Goal: Task Accomplishment & Management: Use online tool/utility

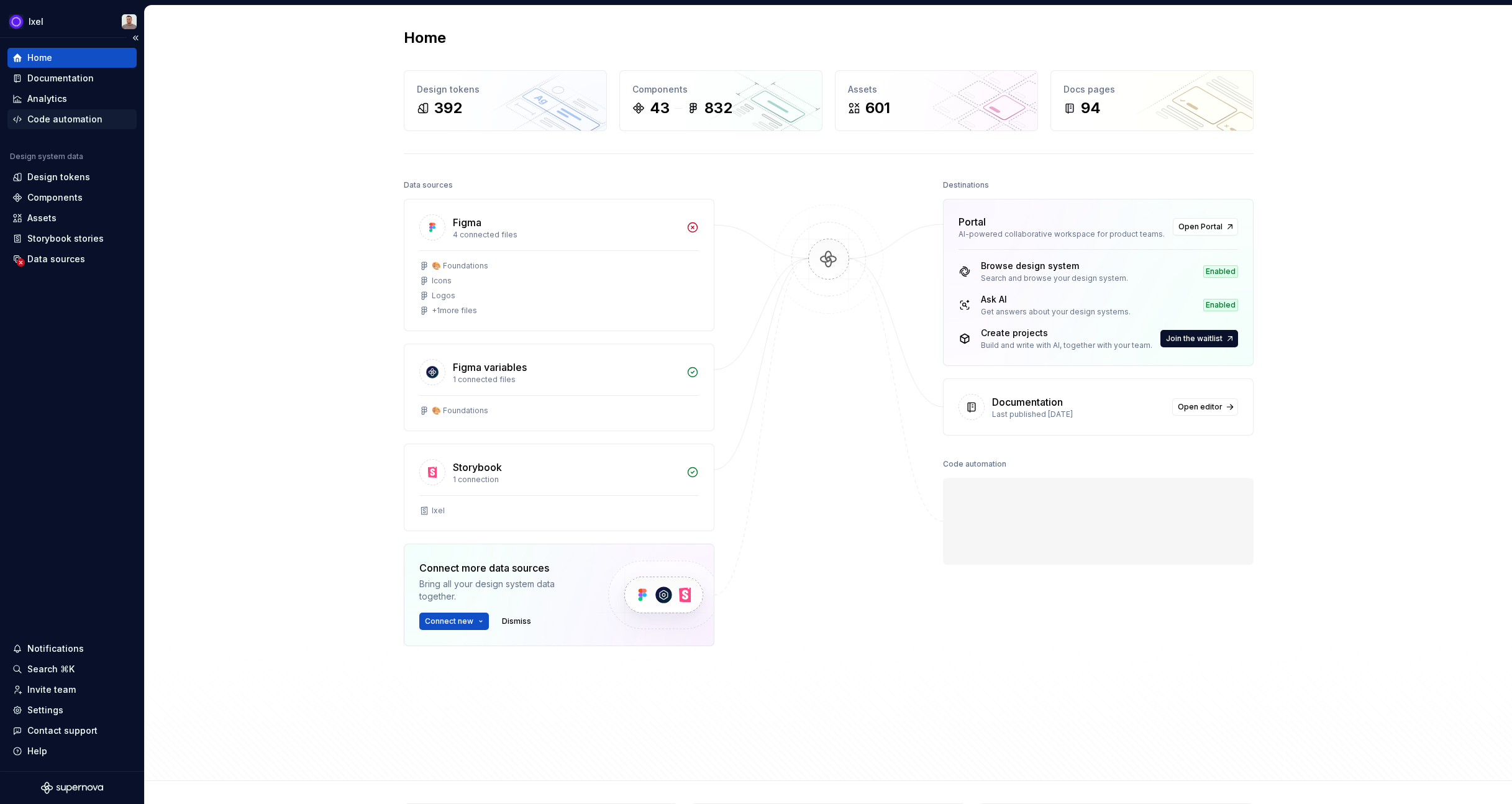
click at [90, 120] on div "Code automation" at bounding box center [65, 119] width 75 height 12
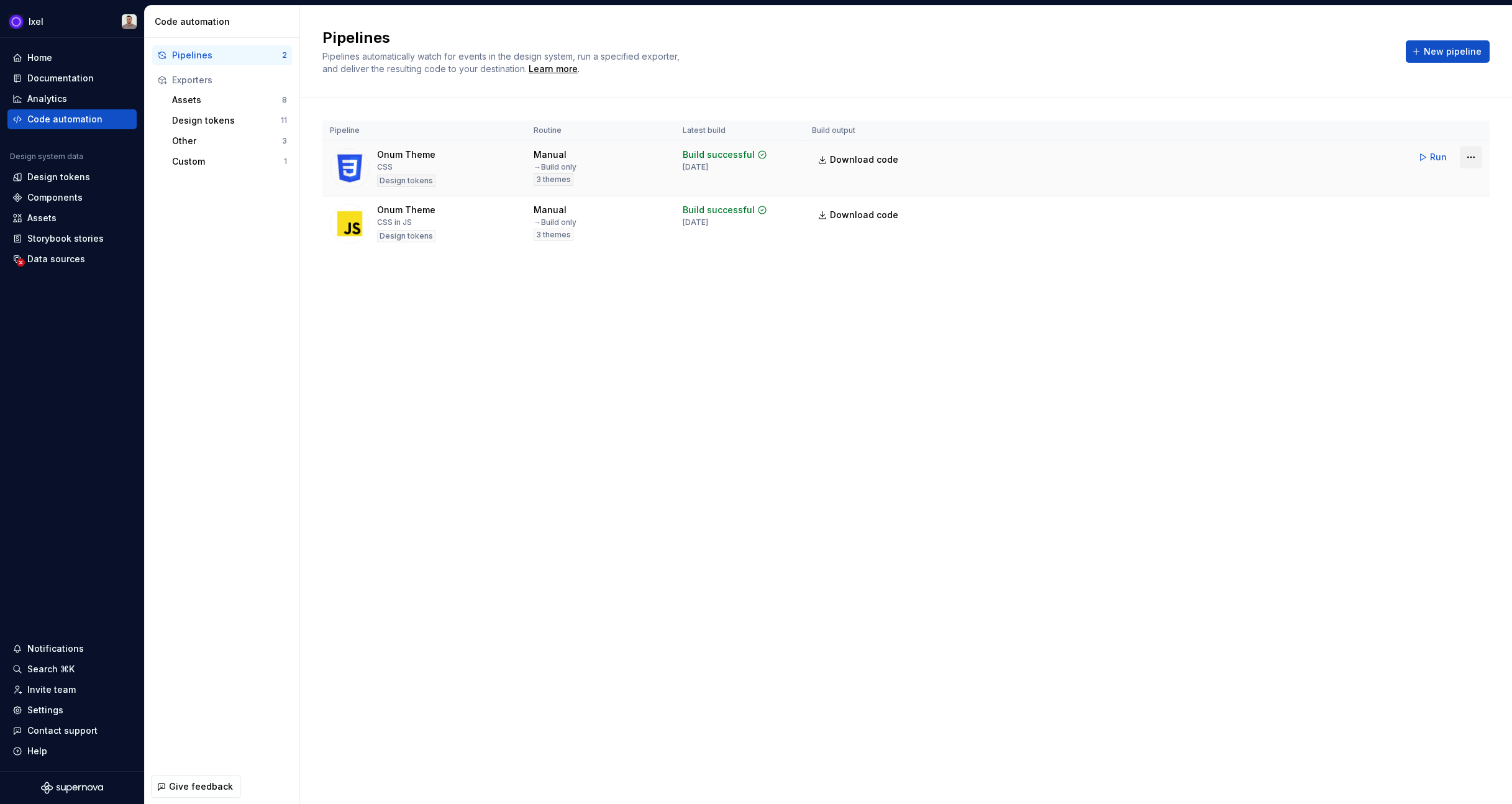
click at [1463, 157] on html "Ixel Home Documentation Analytics Code automation Design system data Design tok…" at bounding box center [756, 402] width 1512 height 804
click at [1450, 183] on div "Edit pipeline" at bounding box center [1455, 184] width 106 height 12
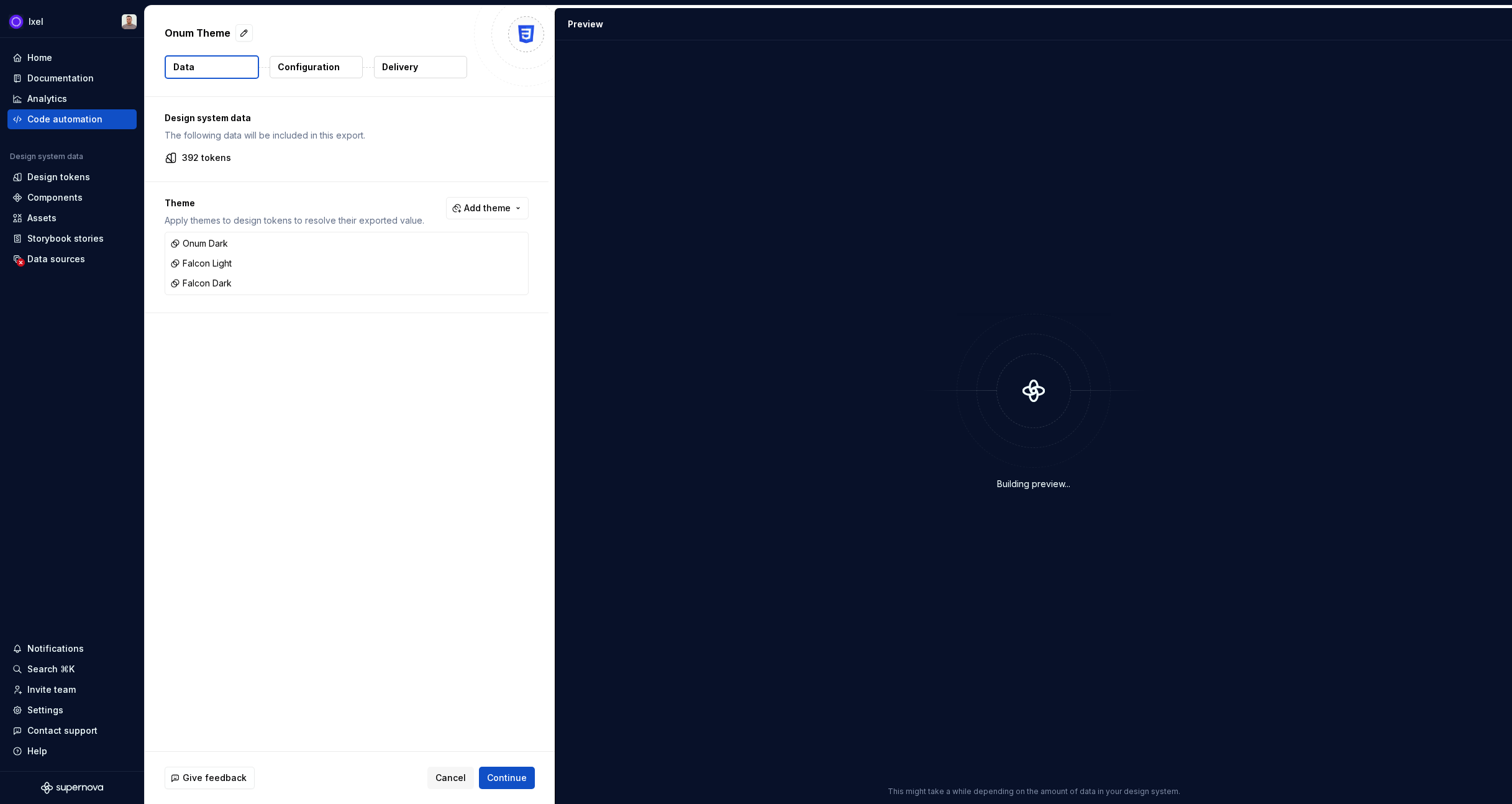
click at [405, 73] on button "Delivery" at bounding box center [421, 67] width 93 height 22
click at [372, 79] on div "Onum Theme Data Configuration Delivery" at bounding box center [350, 50] width 410 height 91
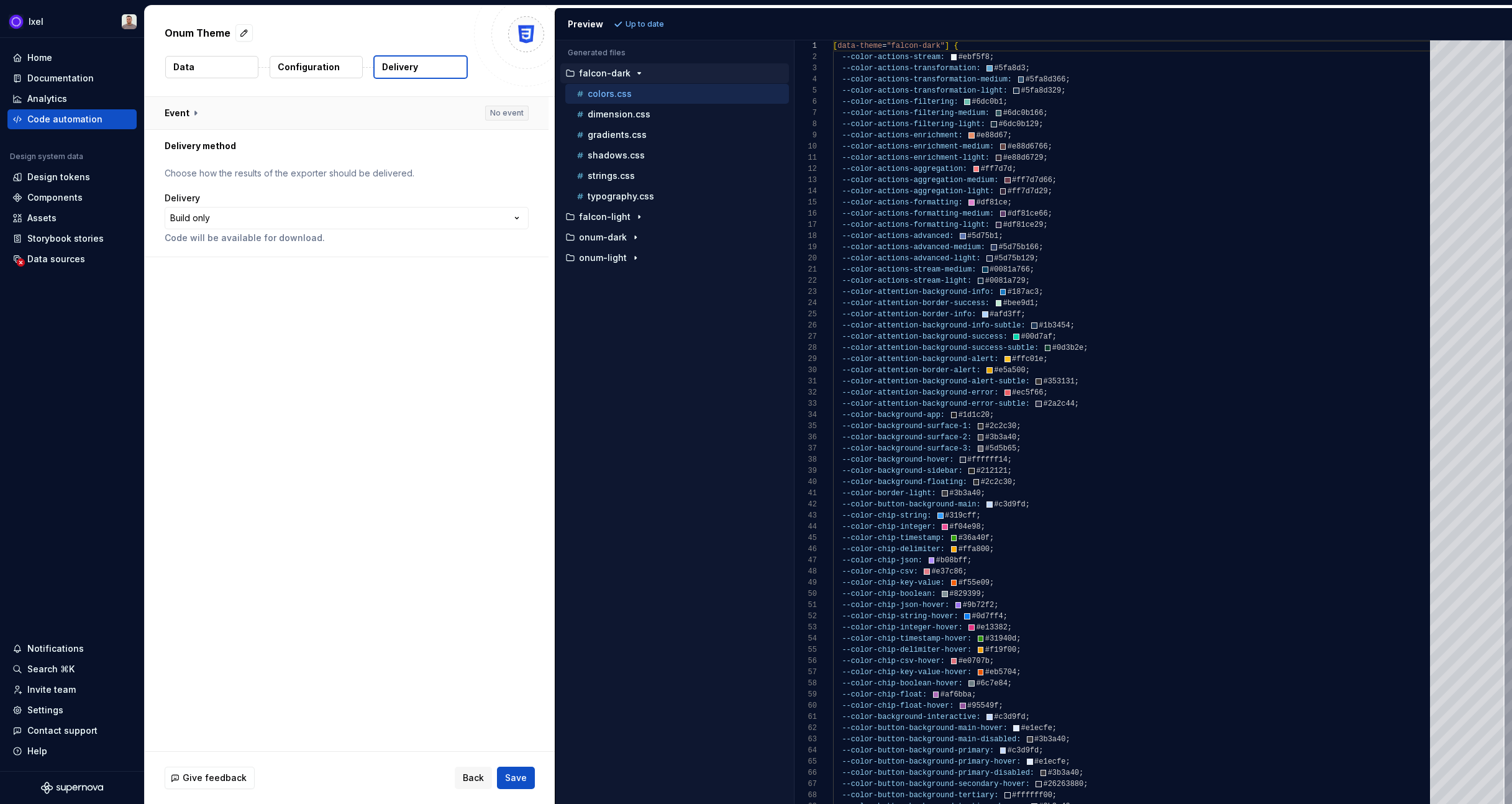
click at [247, 112] on button "button" at bounding box center [346, 112] width 403 height 32
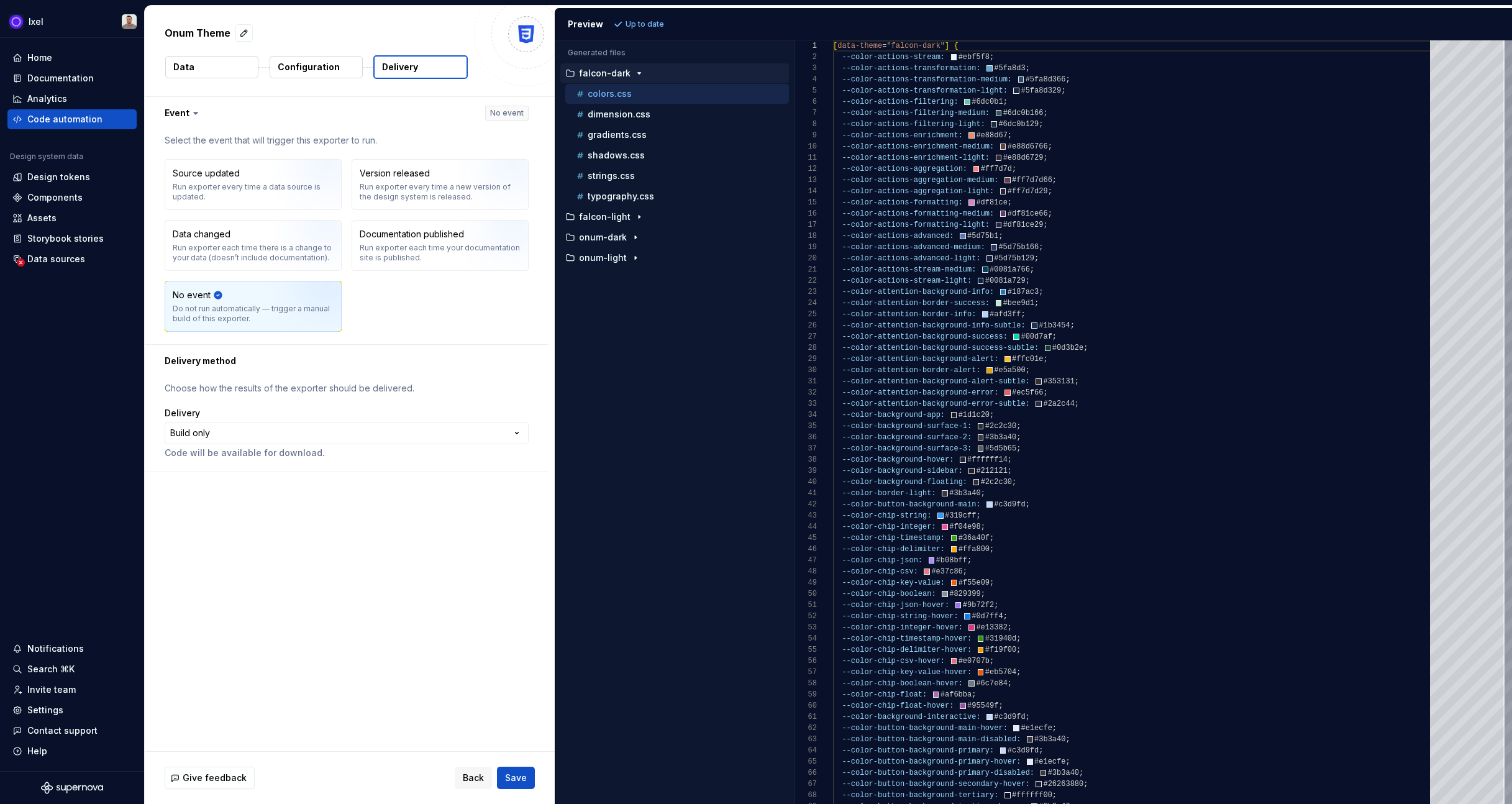
click at [300, 63] on p "Configuration" at bounding box center [308, 67] width 62 height 12
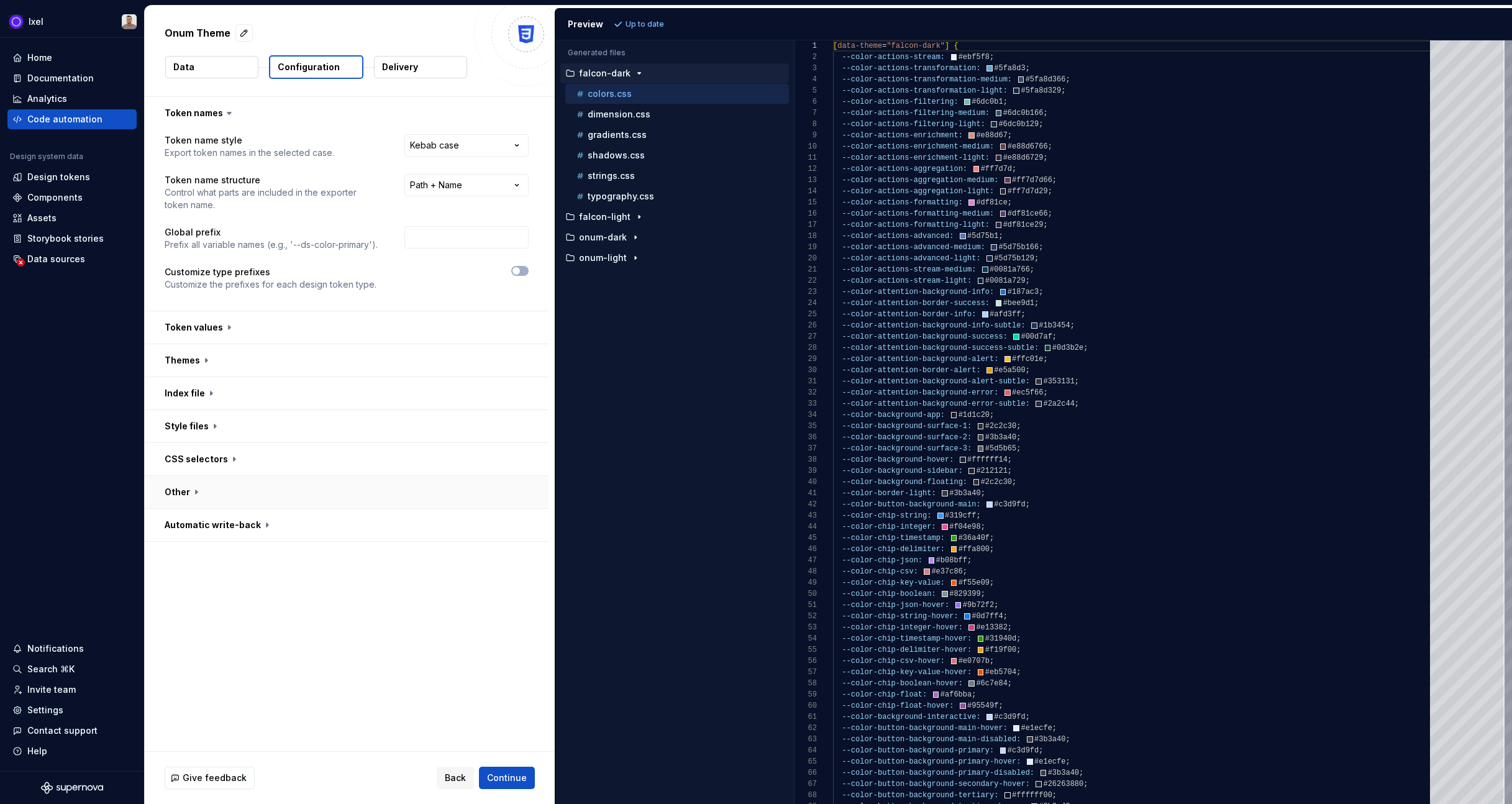
click at [226, 486] on button "button" at bounding box center [346, 492] width 403 height 32
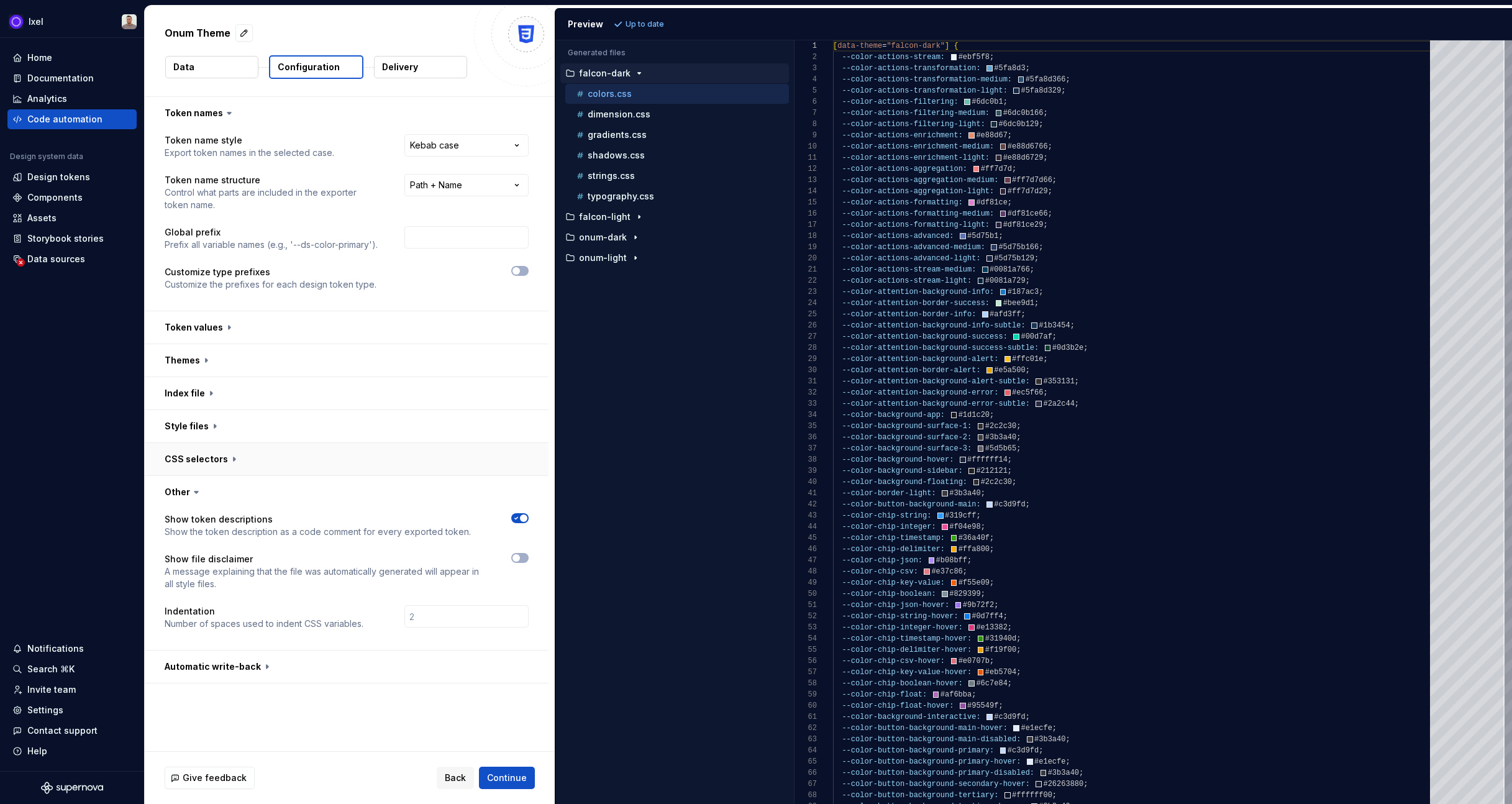
click at [238, 450] on button "button" at bounding box center [346, 459] width 403 height 32
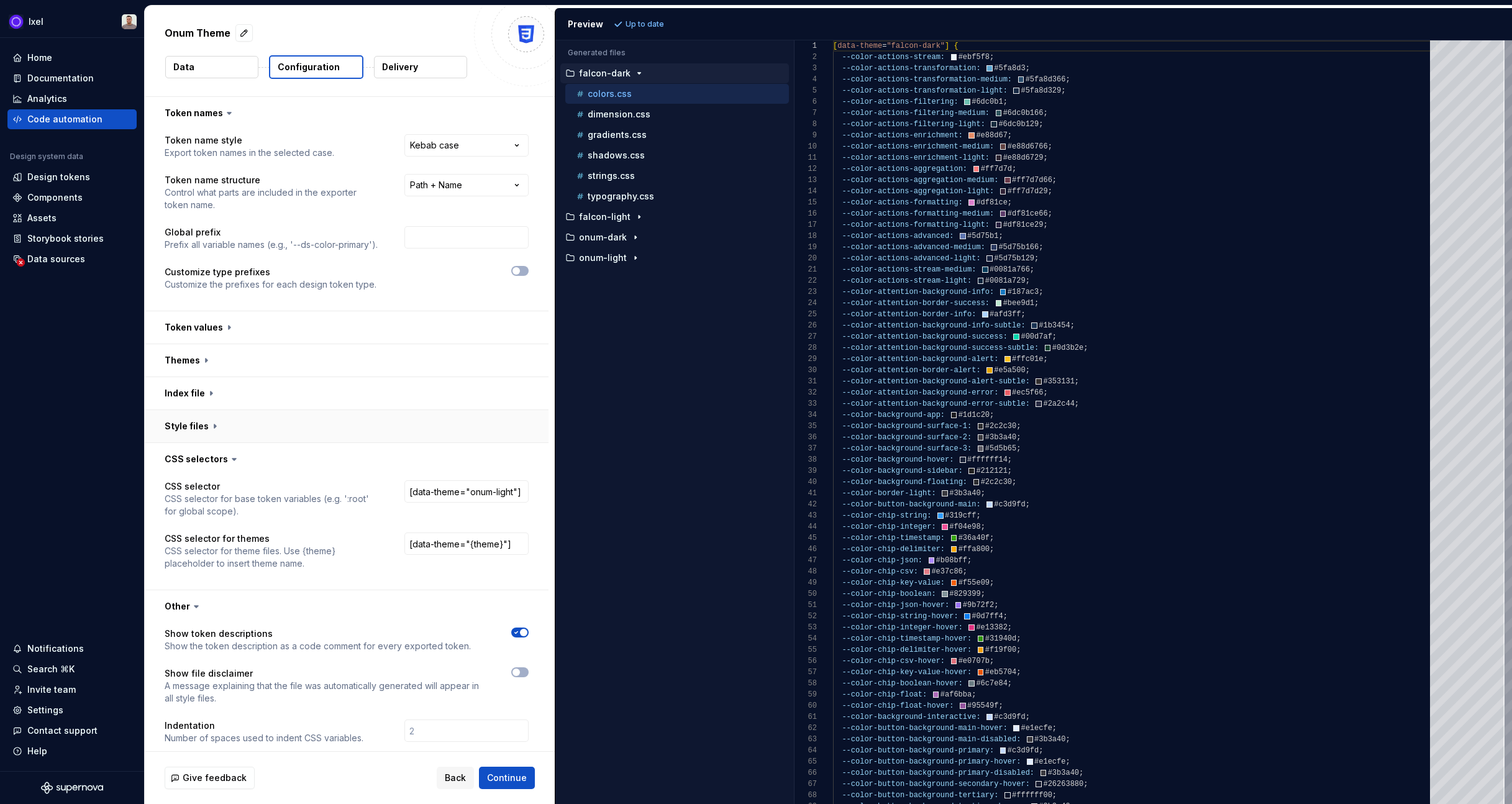
click at [238, 428] on button "button" at bounding box center [346, 426] width 403 height 32
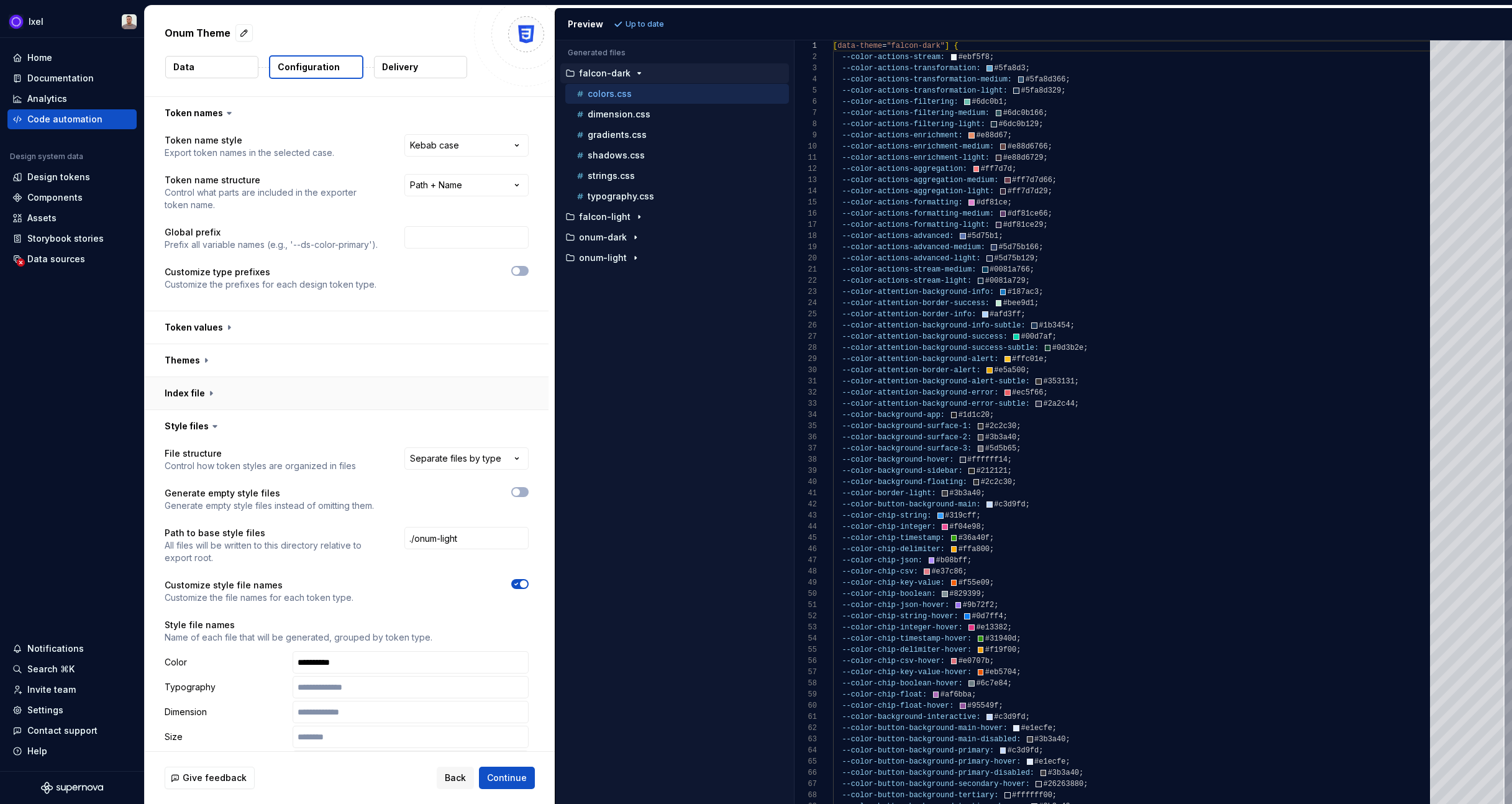
click at [243, 380] on button "button" at bounding box center [346, 392] width 403 height 32
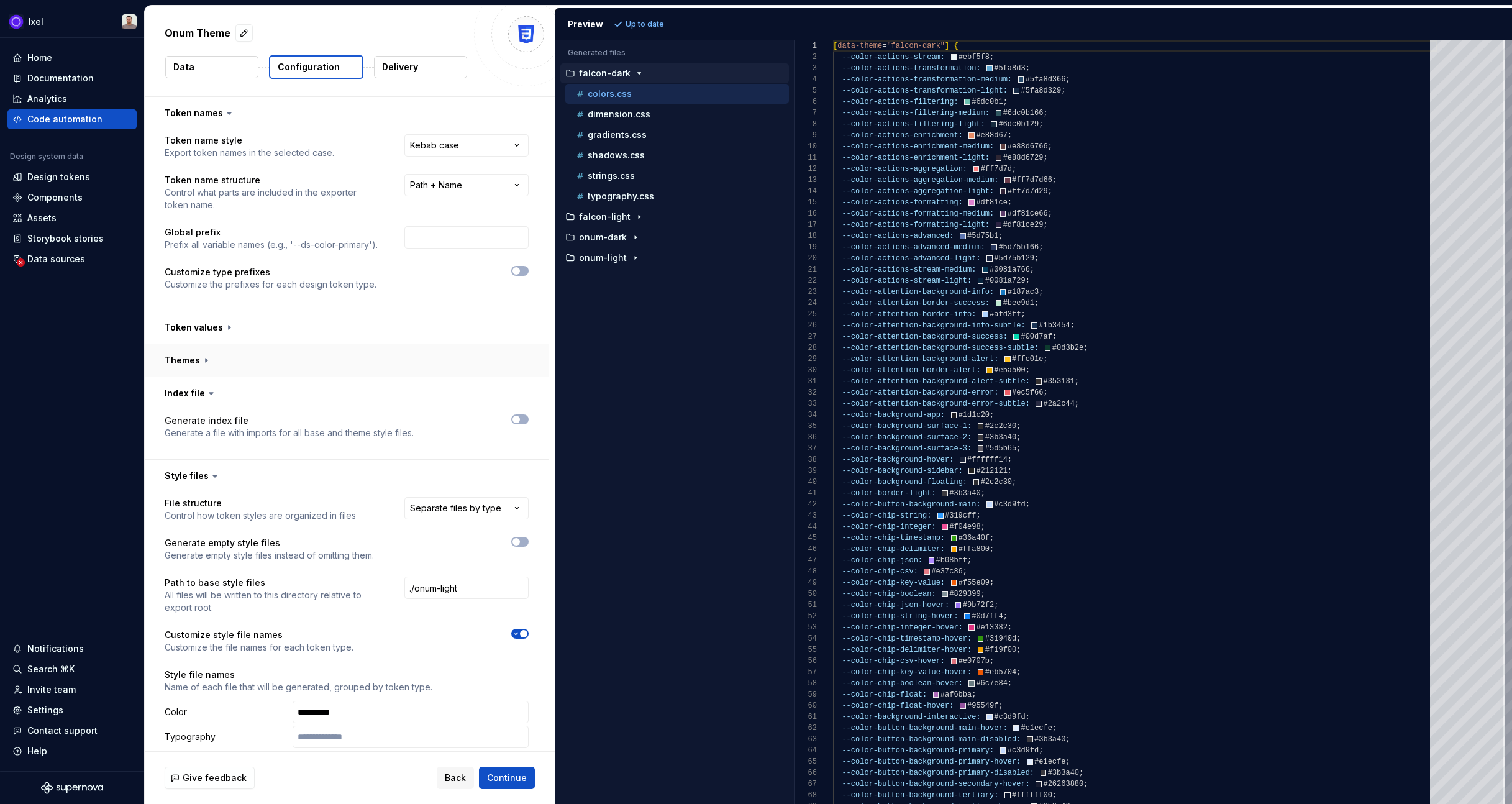
click at [249, 361] on button "button" at bounding box center [346, 360] width 403 height 32
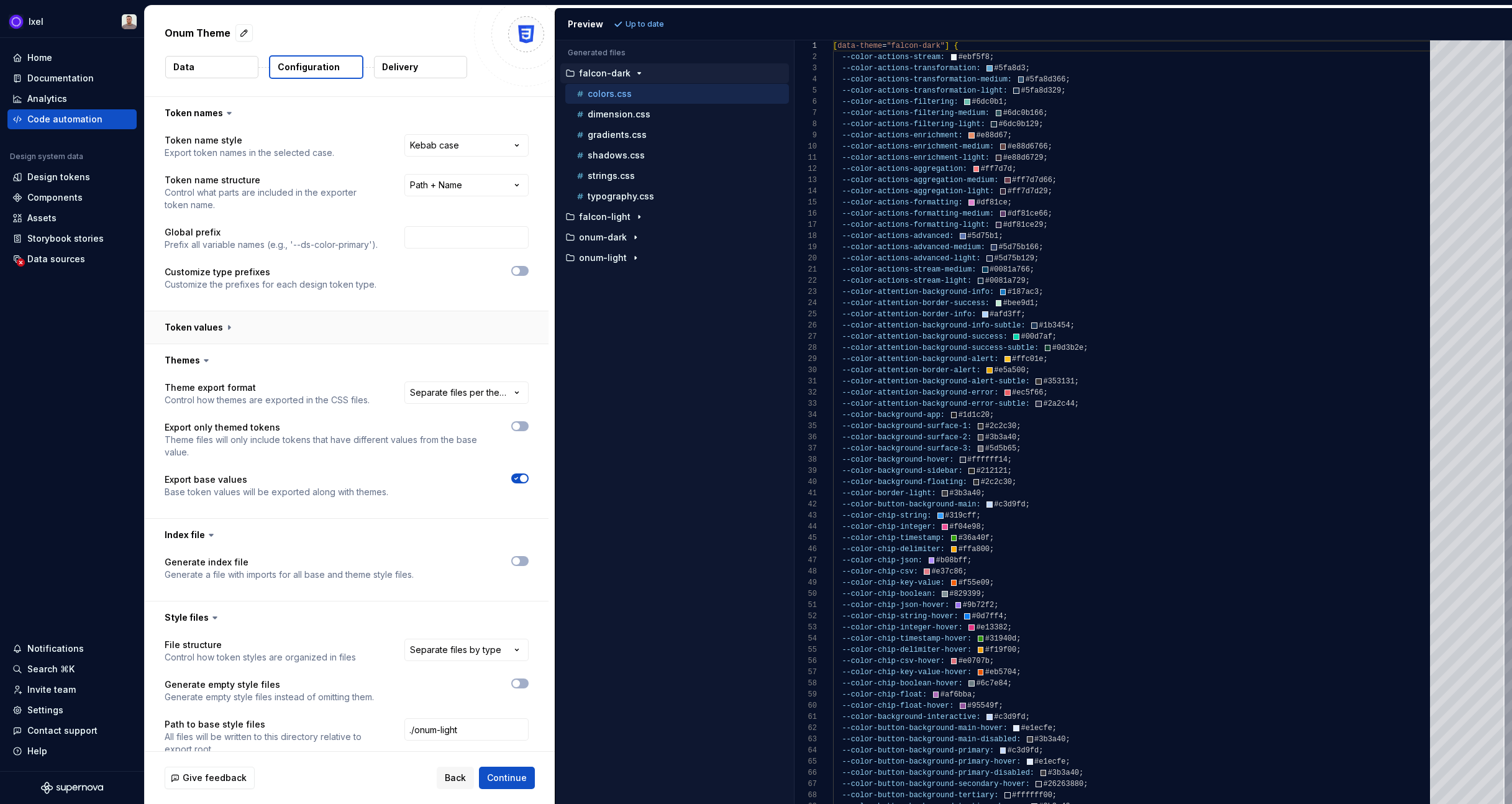
drag, startPoint x: 264, startPoint y: 318, endPoint x: 253, endPoint y: 341, distance: 25.5
click at [264, 318] on button "button" at bounding box center [346, 327] width 403 height 32
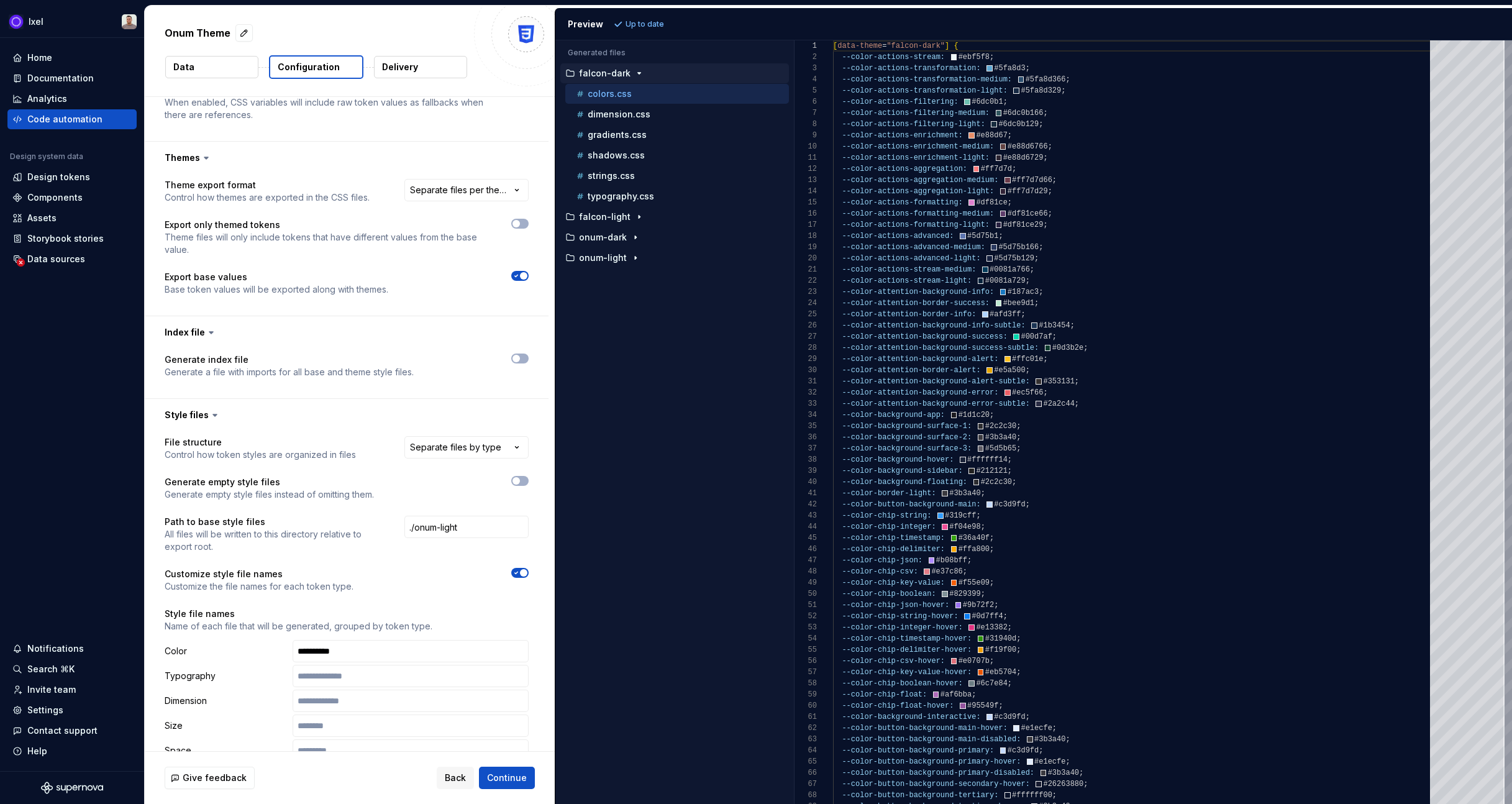
scroll to position [472, 0]
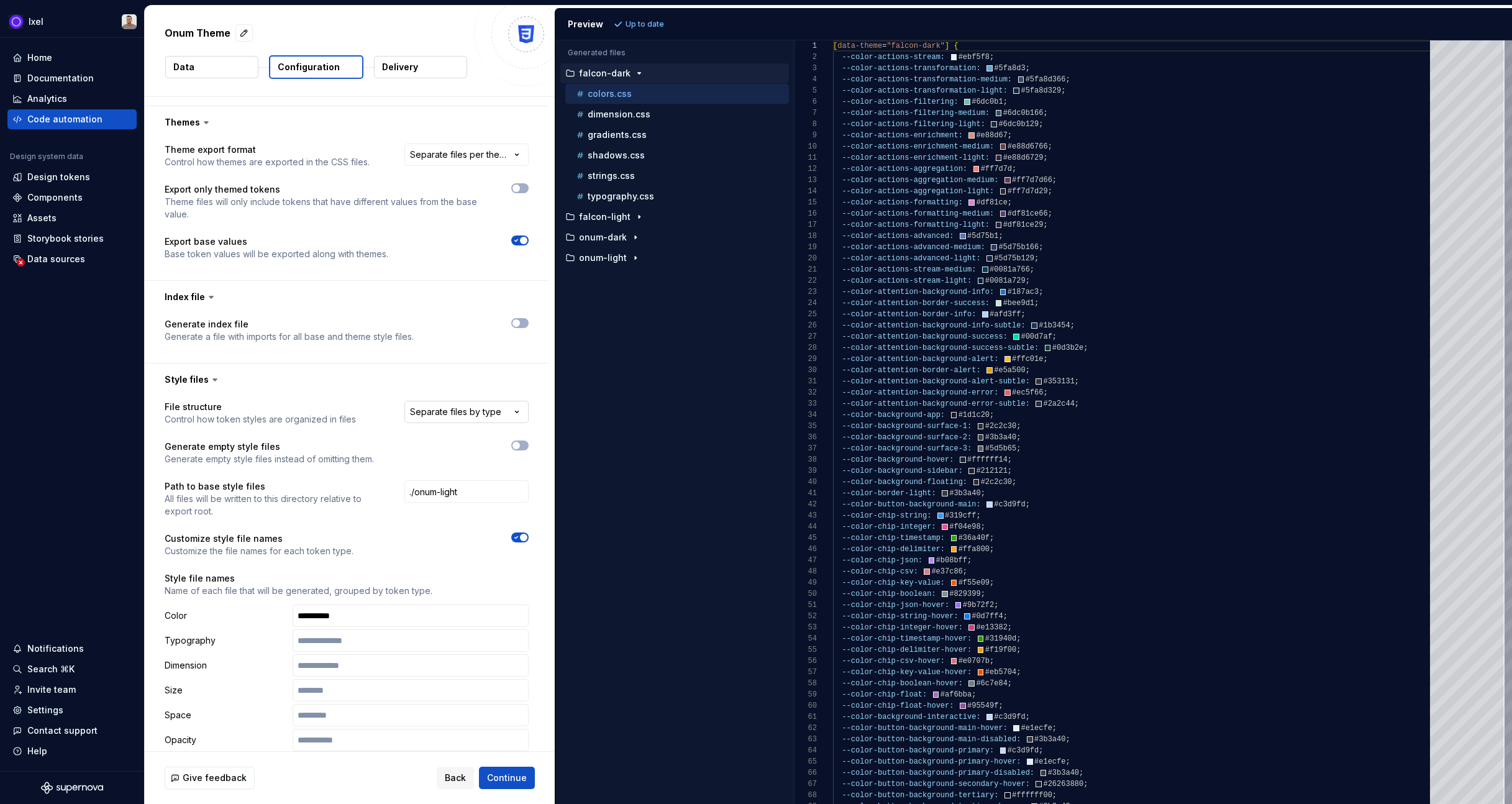
click at [466, 416] on html "**********" at bounding box center [756, 402] width 1512 height 804
click at [306, 409] on html "**********" at bounding box center [756, 402] width 1512 height 804
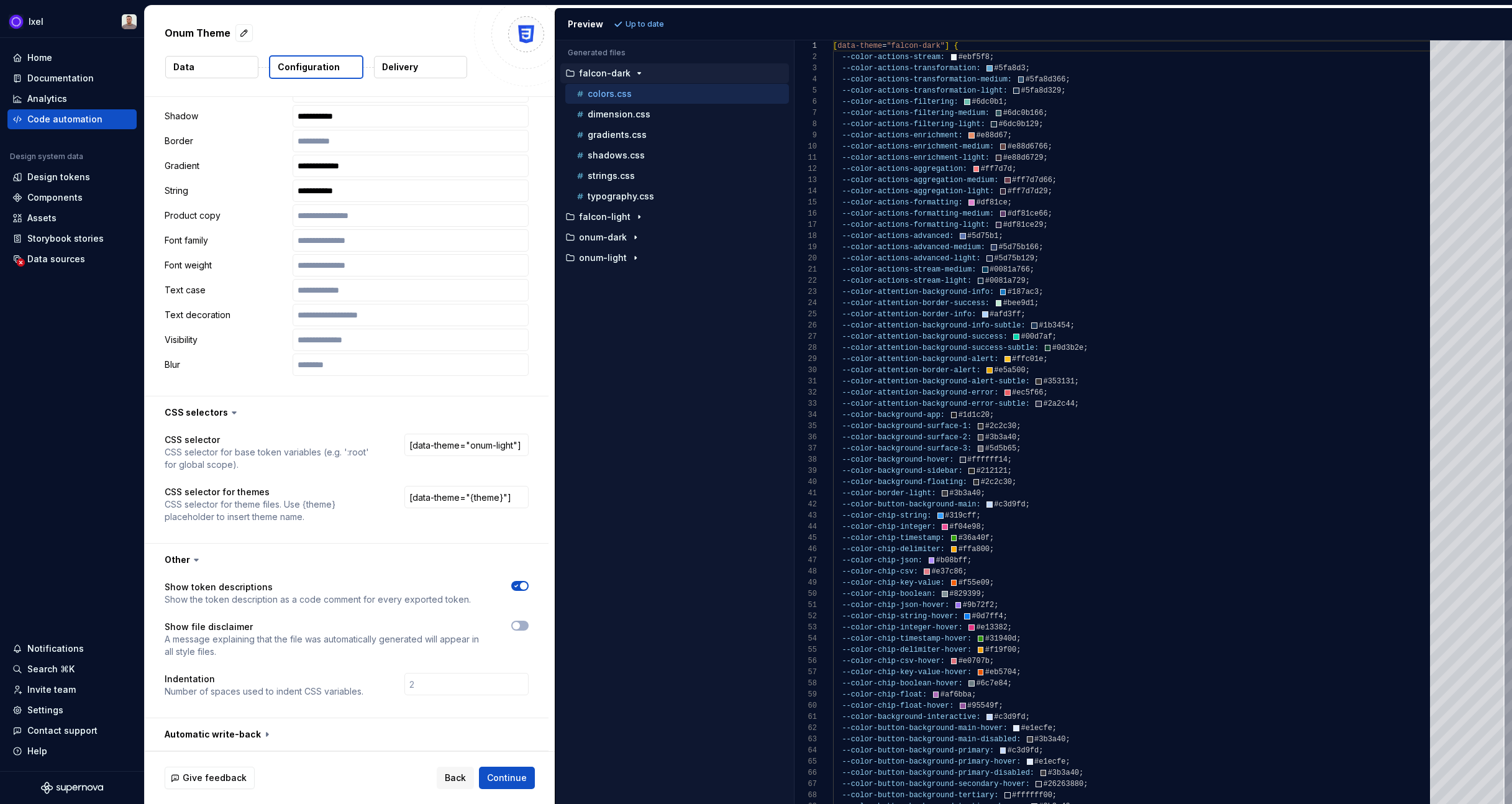
scroll to position [1312, 0]
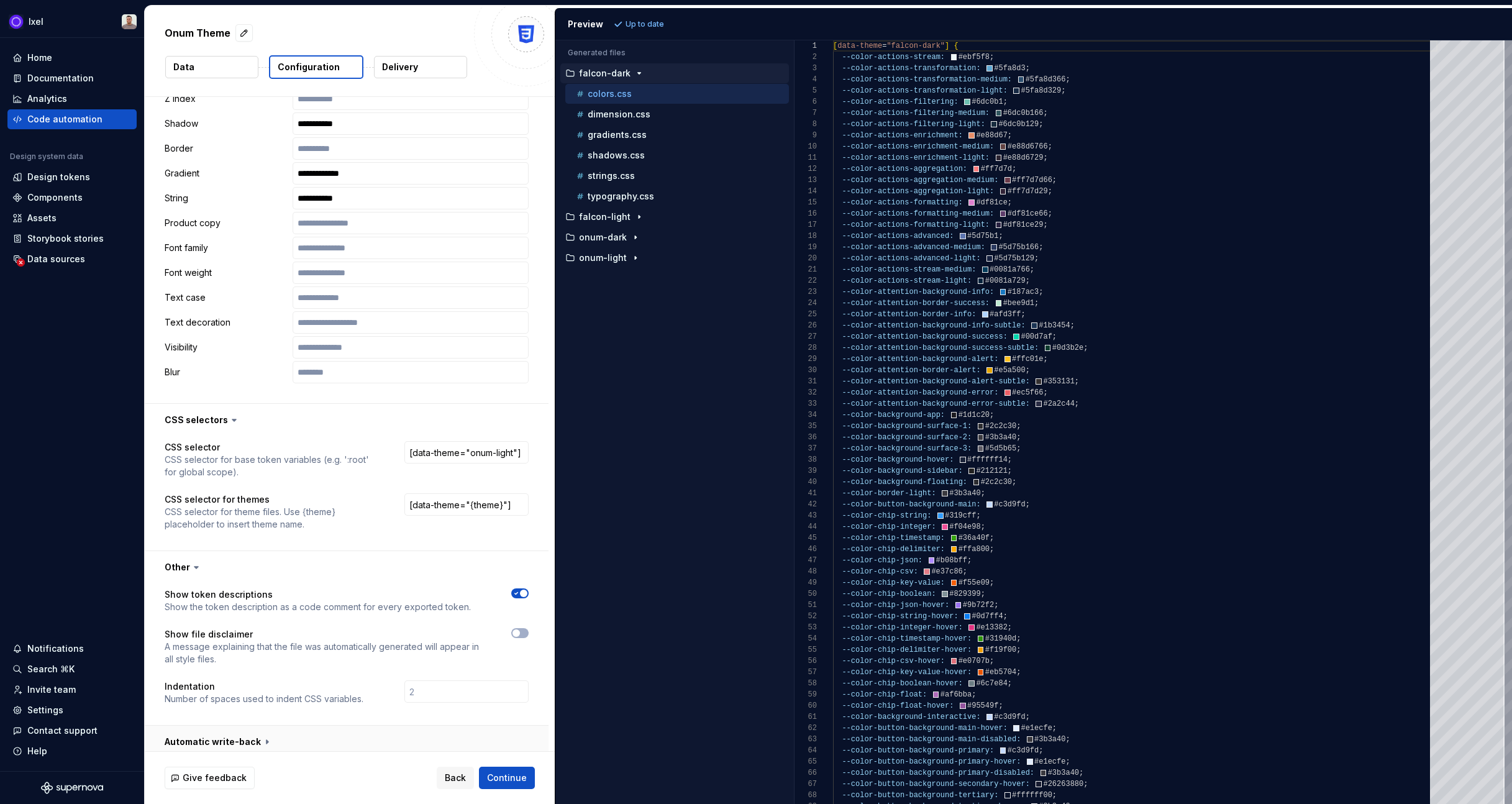
click at [269, 731] on button "button" at bounding box center [346, 742] width 403 height 32
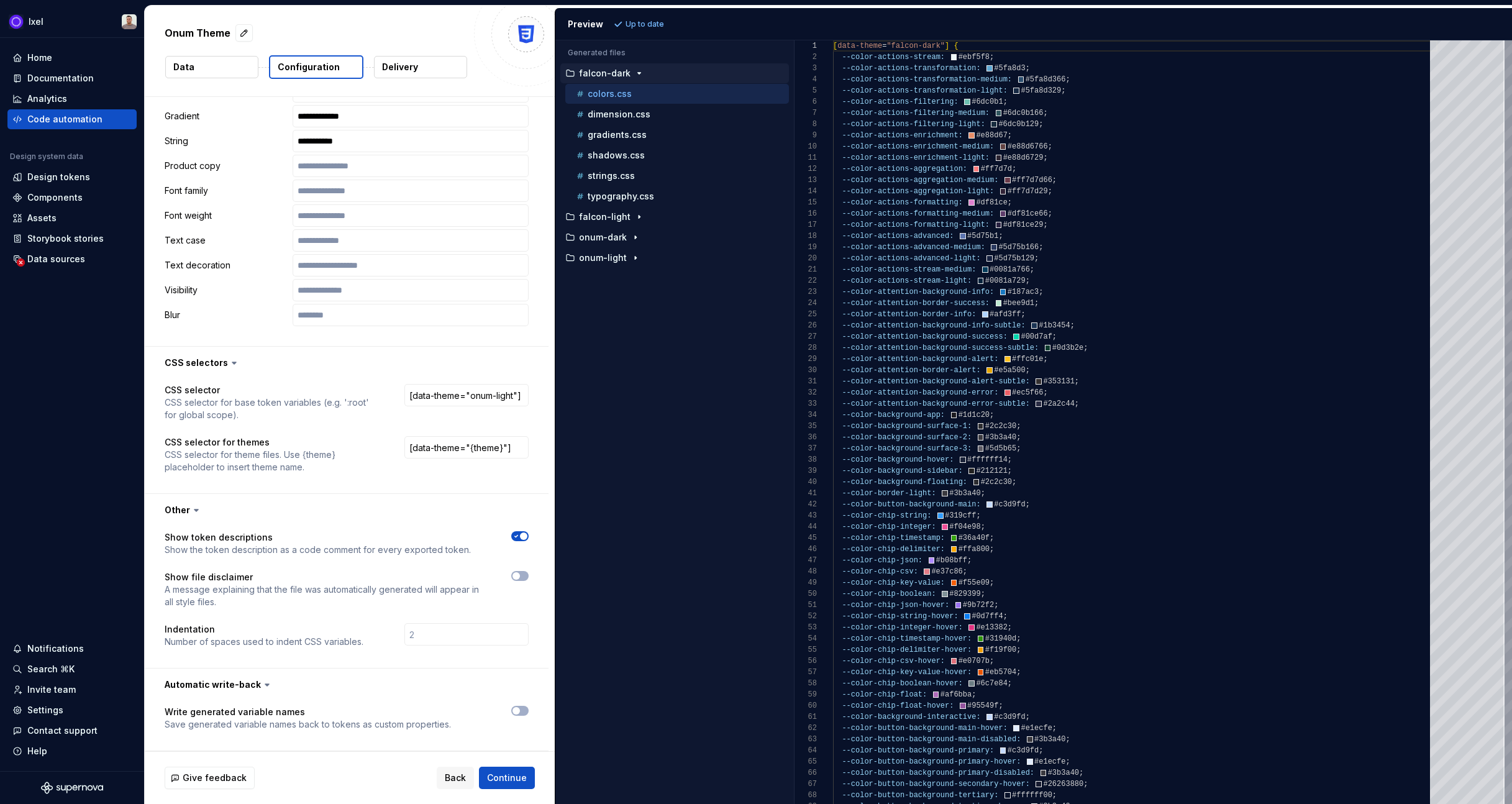
scroll to position [0, 0]
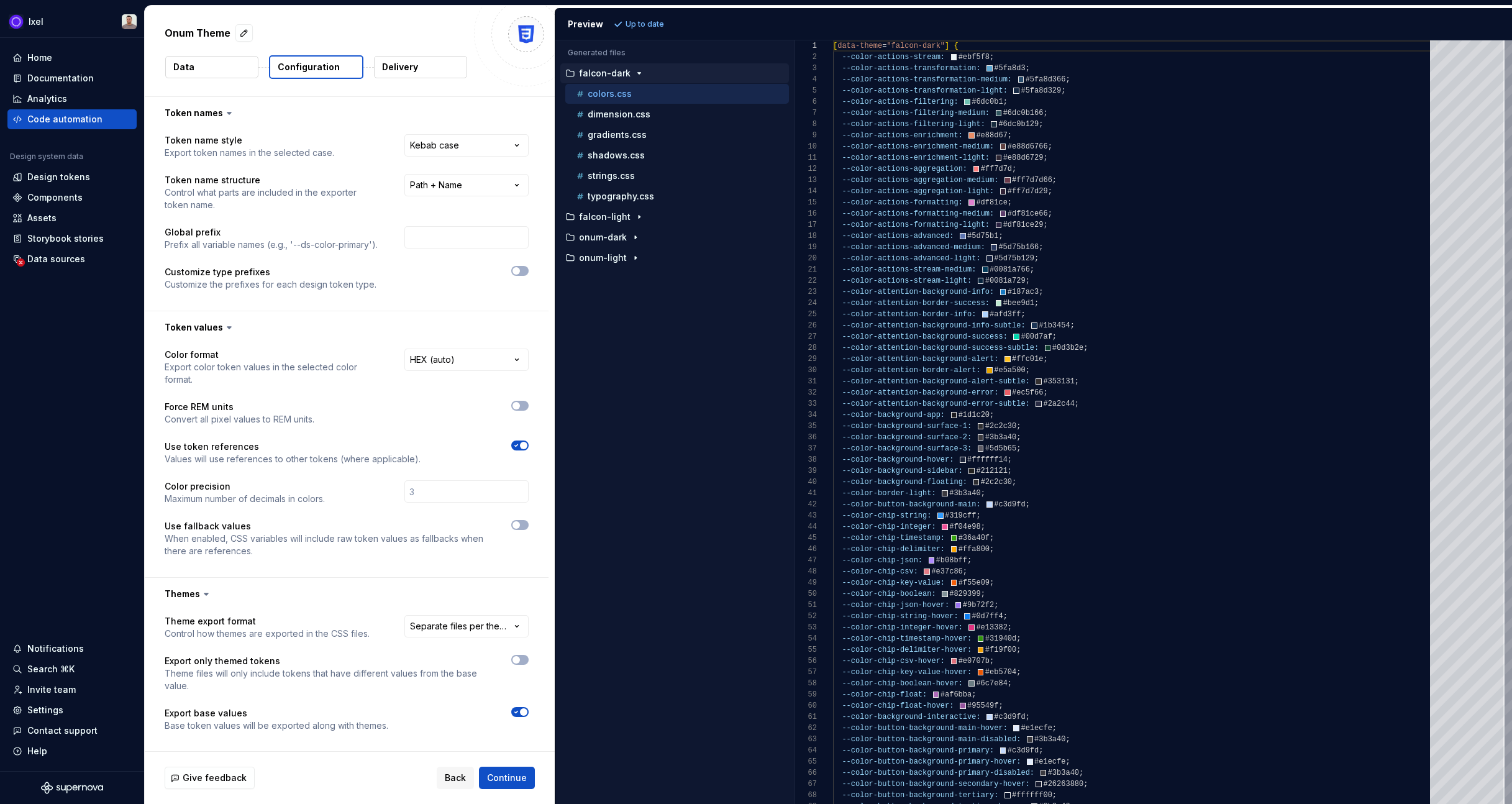
click at [208, 74] on button "Data" at bounding box center [212, 67] width 93 height 22
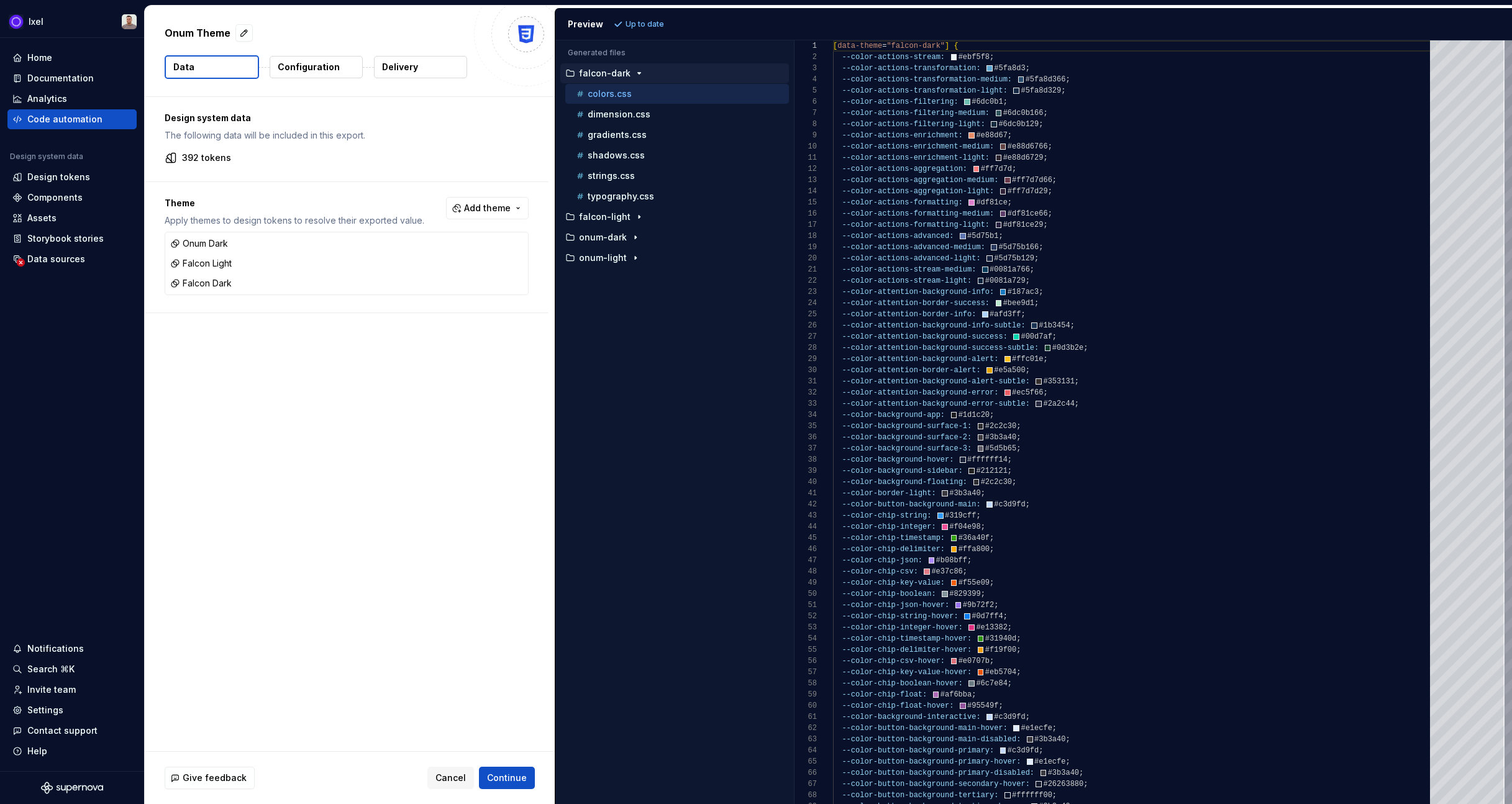
click at [418, 56] on button "Delivery" at bounding box center [421, 67] width 93 height 22
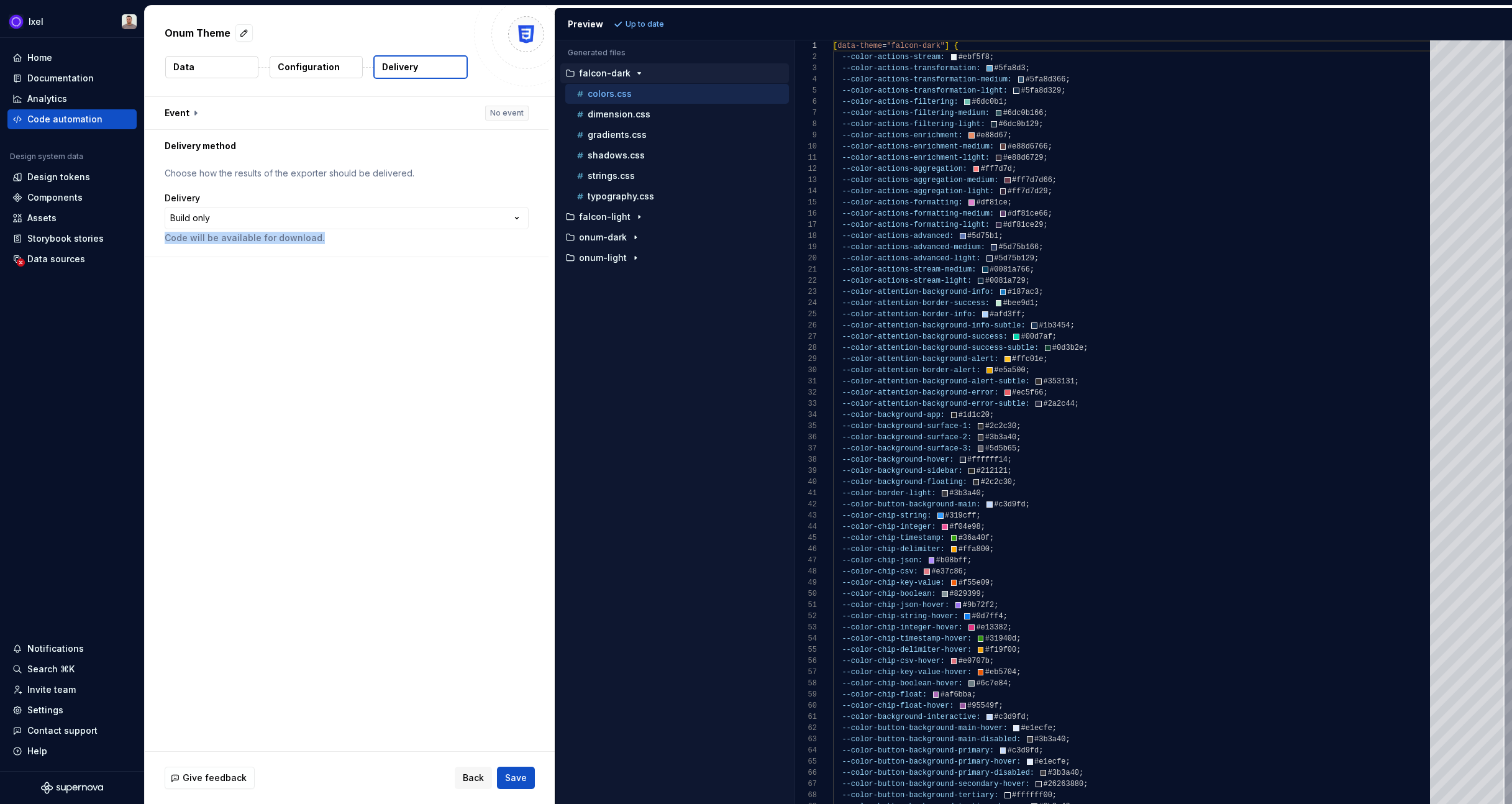
drag, startPoint x: 301, startPoint y: 246, endPoint x: 161, endPoint y: 244, distance: 140.0
click at [161, 244] on div "**********" at bounding box center [346, 209] width 403 height 94
click at [260, 270] on div "**********" at bounding box center [350, 424] width 410 height 654
click at [225, 63] on button "Data" at bounding box center [212, 67] width 93 height 22
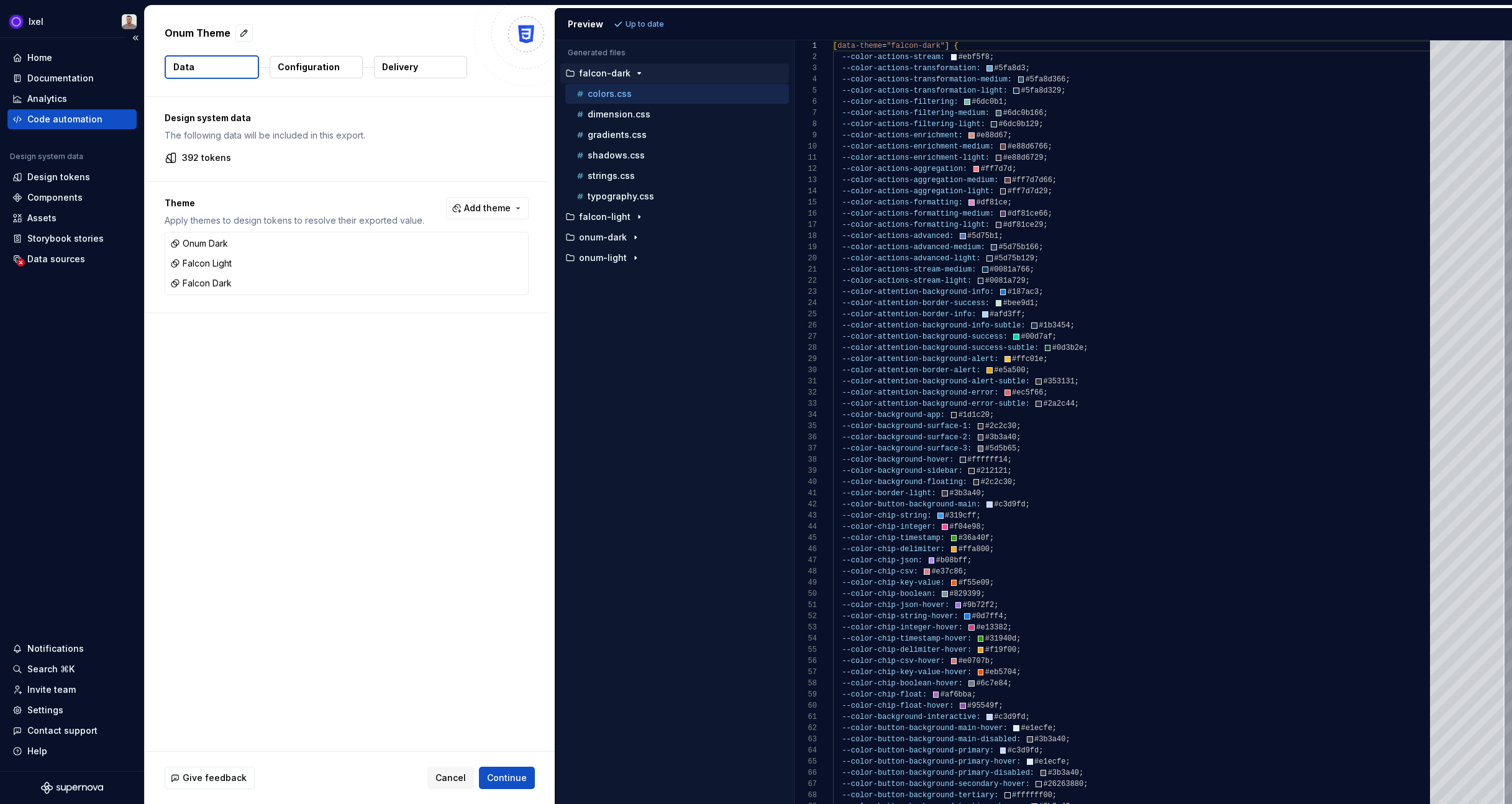
click at [76, 117] on div "Code automation" at bounding box center [65, 119] width 75 height 12
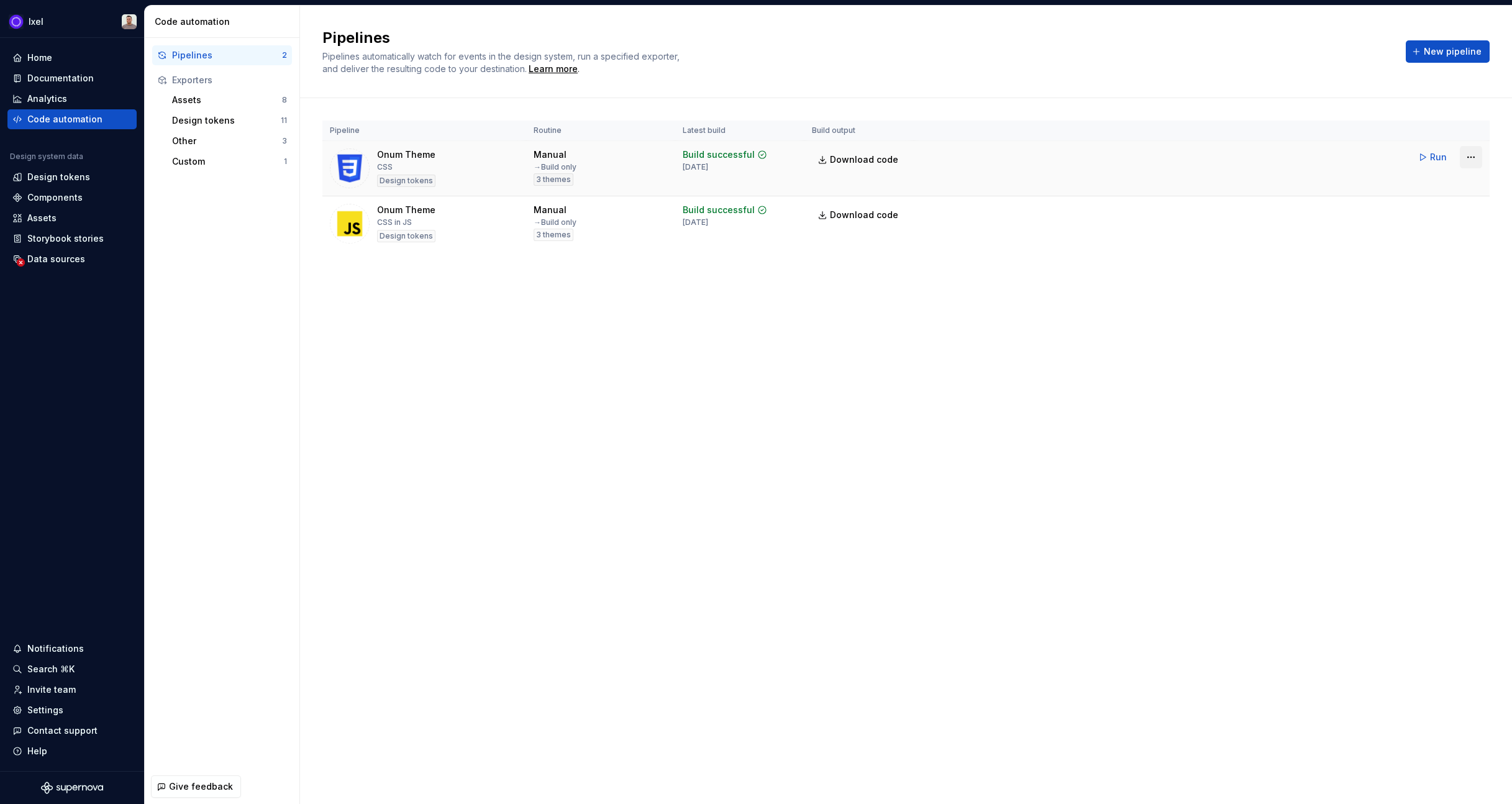
click at [1467, 158] on html "Ixel Home Documentation Analytics Code automation Design system data Design tok…" at bounding box center [756, 402] width 1512 height 804
click at [1450, 178] on div "Edit pipeline" at bounding box center [1455, 184] width 106 height 12
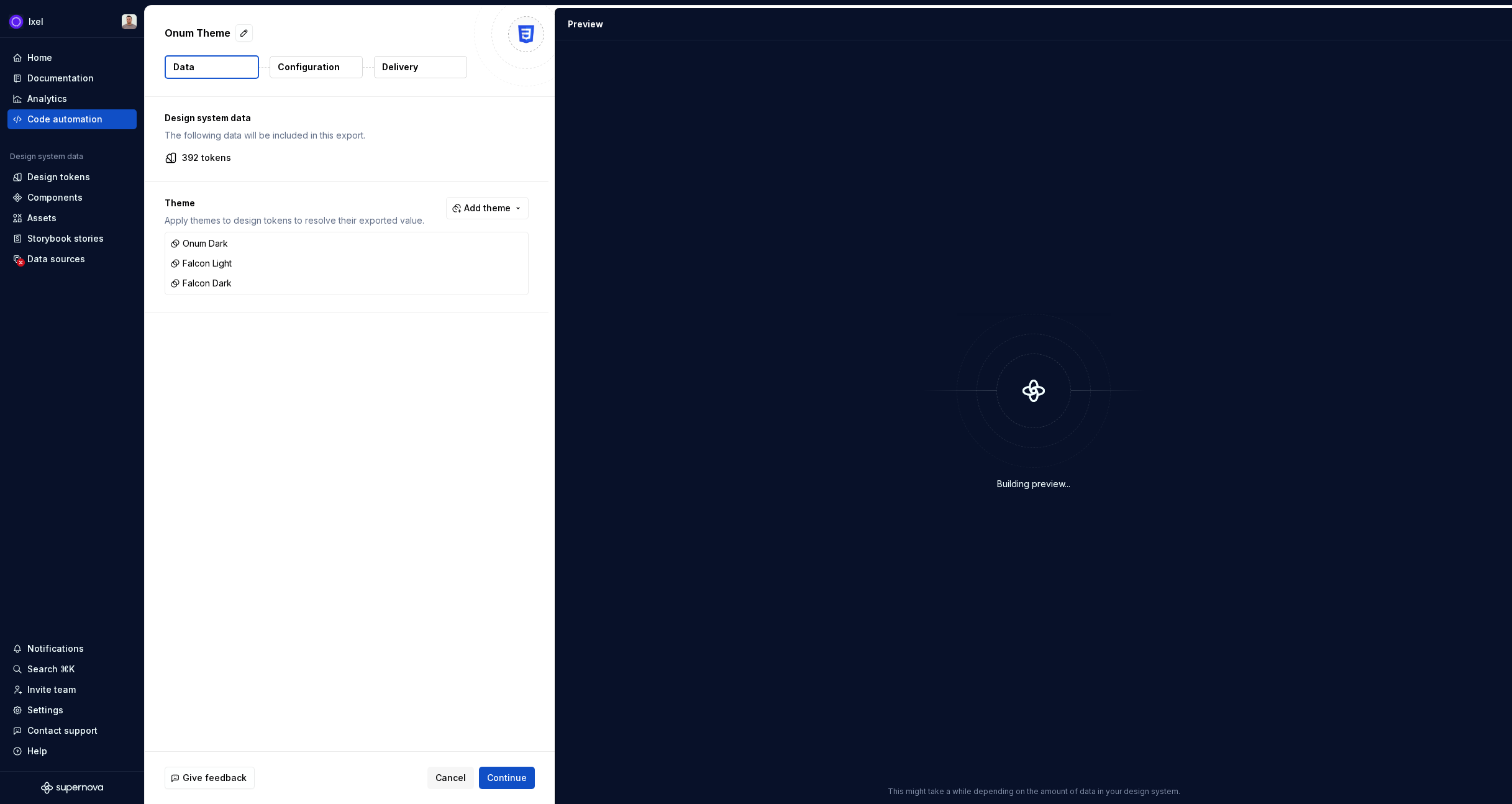
click at [415, 71] on p "Delivery" at bounding box center [400, 67] width 36 height 12
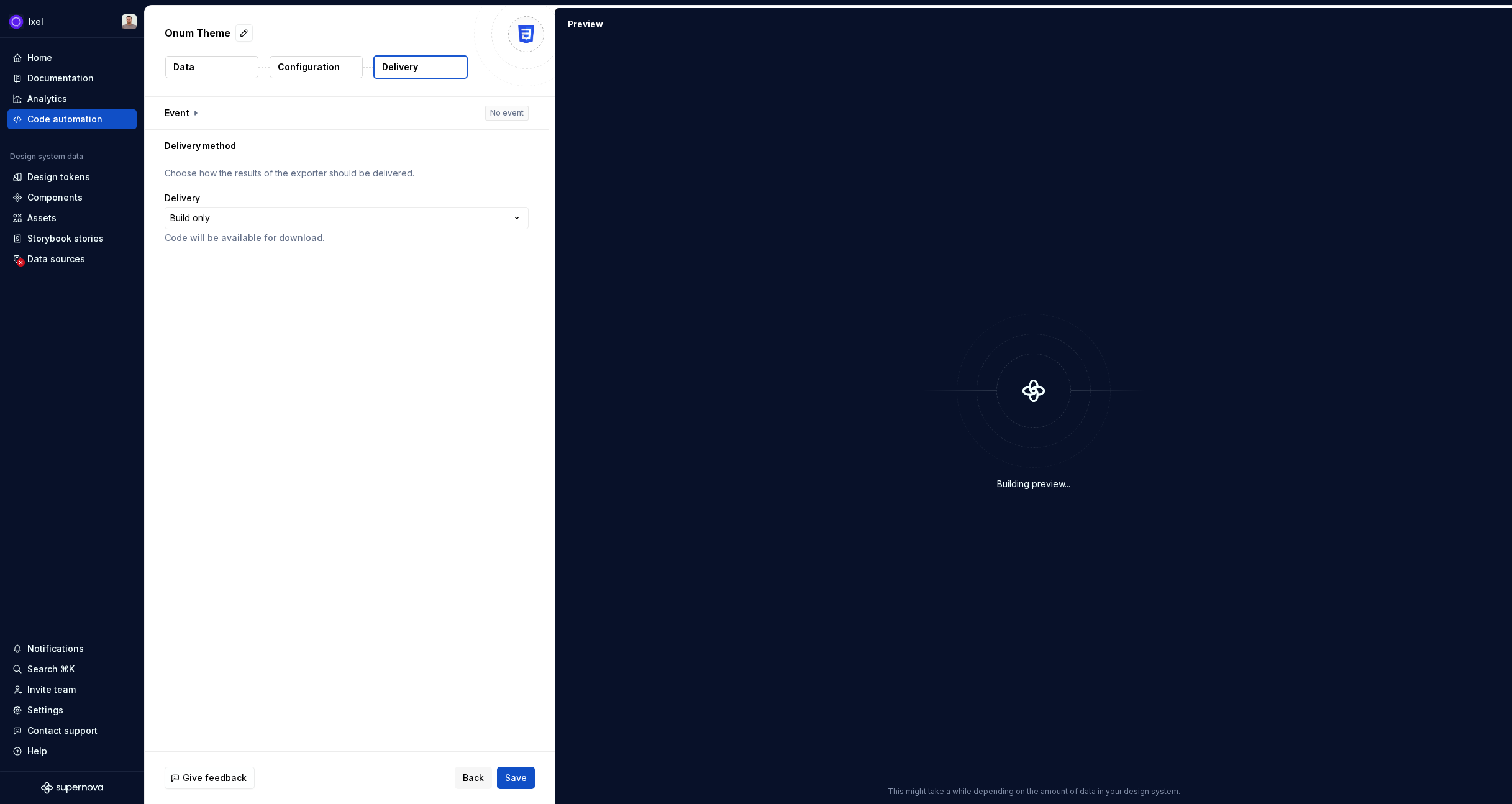
click at [257, 230] on div "**********" at bounding box center [346, 218] width 364 height 52
click at [257, 220] on html "**********" at bounding box center [756, 402] width 1512 height 804
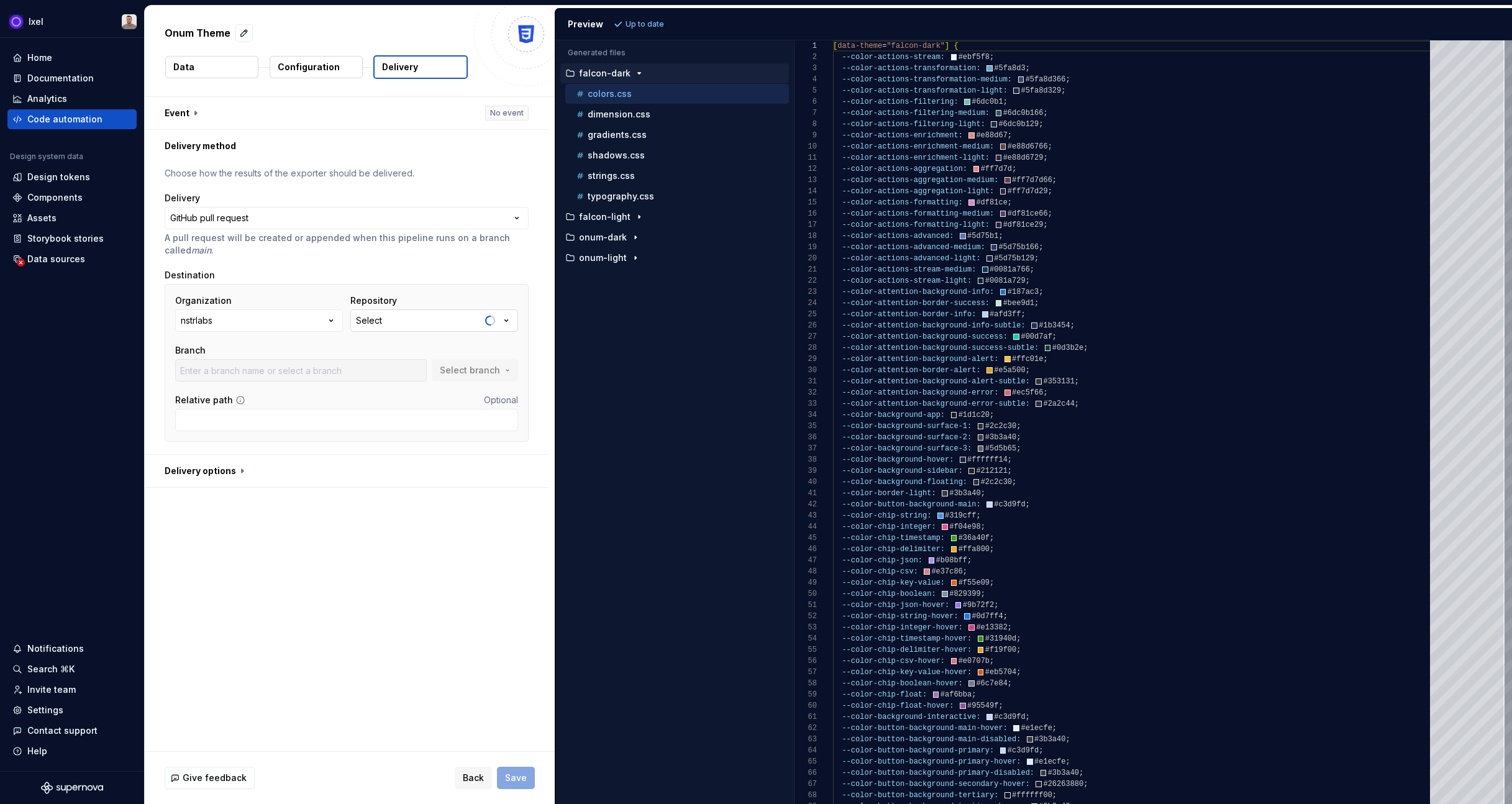
click at [368, 318] on div "Select" at bounding box center [369, 321] width 26 height 12
type input "fix-go-yml-vulnerability-dependency"
click at [394, 391] on div "gloss" at bounding box center [384, 391] width 23 height 12
click at [474, 371] on span "Select branch" at bounding box center [470, 370] width 60 height 12
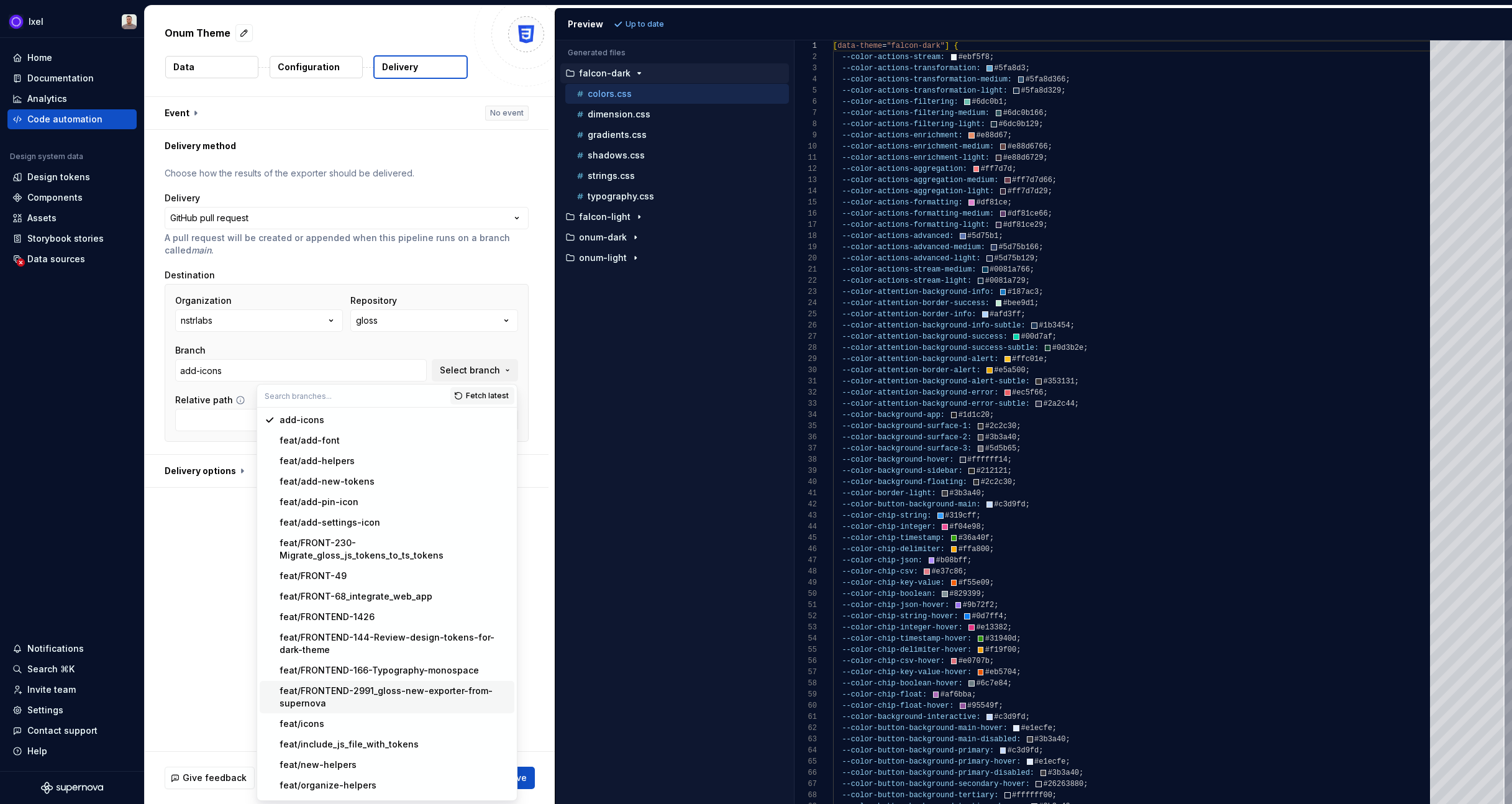
click at [384, 695] on div "feat/FRONTEND-2991_gloss-new-exporter-from-supernova" at bounding box center [395, 697] width 230 height 25
type input "feat/FRONTEND-2991_gloss-new-exporter-from-supernova"
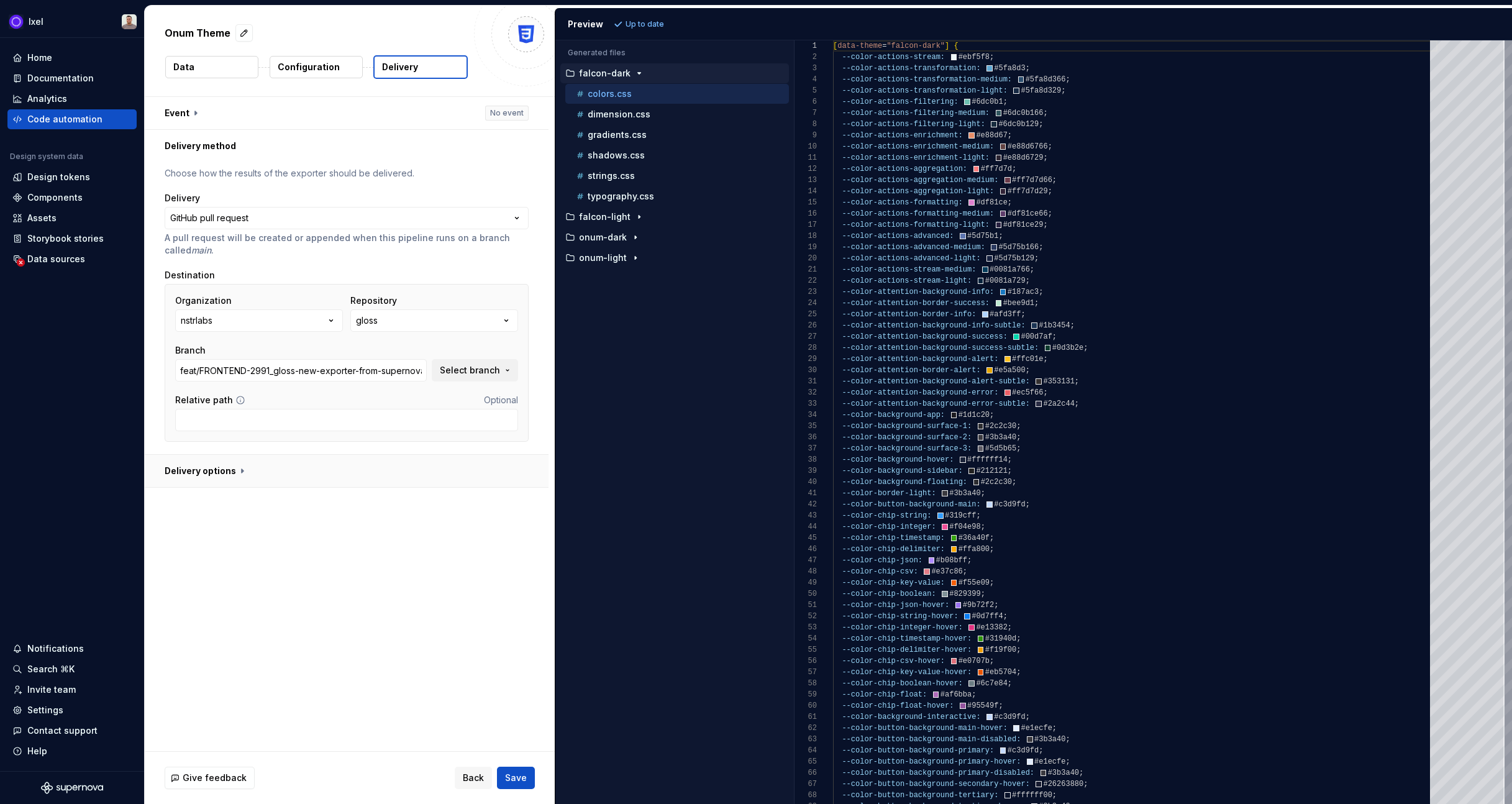
click at [226, 479] on button "button" at bounding box center [346, 470] width 403 height 32
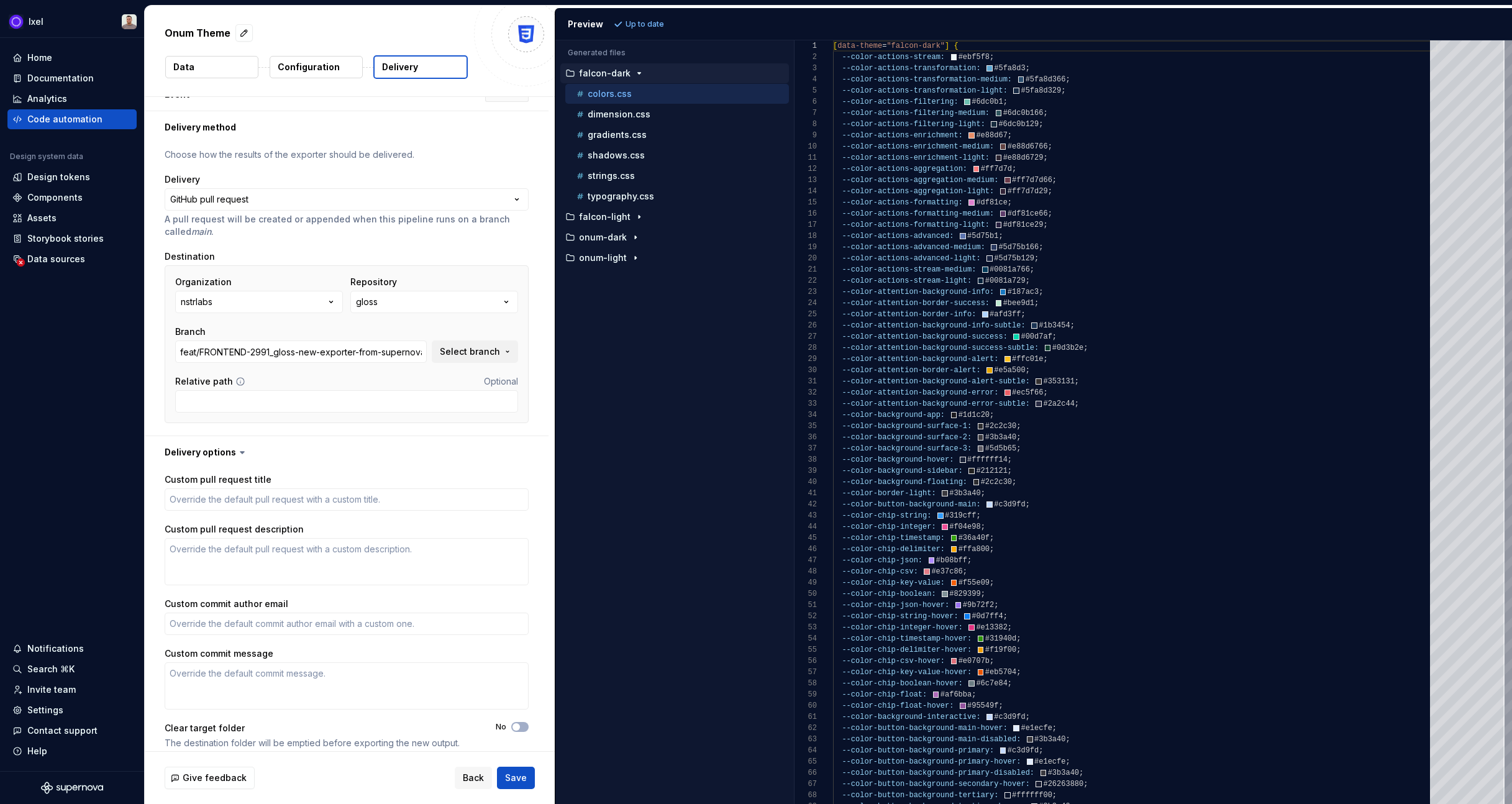
scroll to position [30, 0]
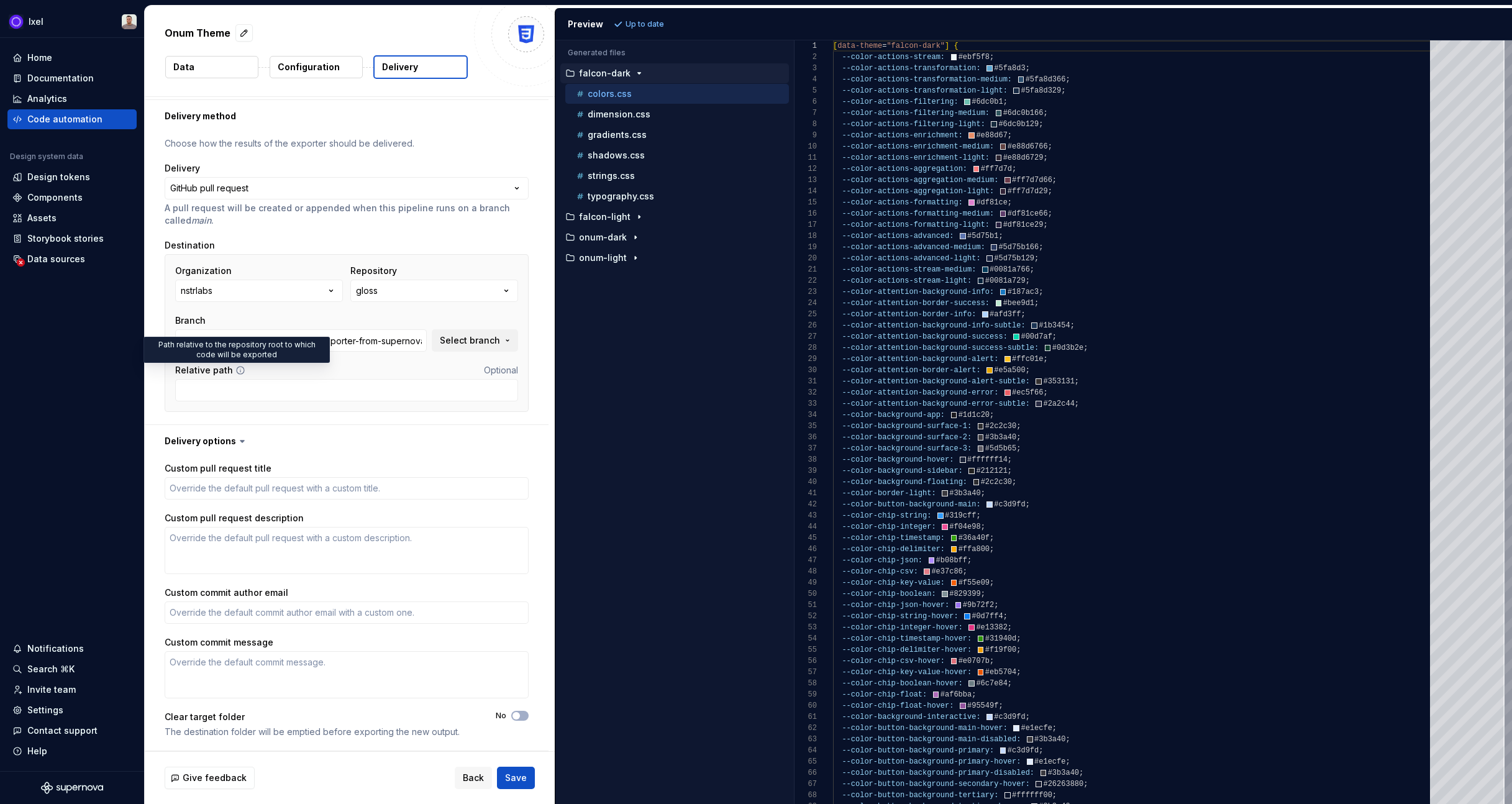
click at [240, 370] on icon at bounding box center [240, 370] width 8 height 8
click at [229, 380] on input "Relative path" at bounding box center [346, 391] width 343 height 22
type input "s"
type textarea "*"
type input "supernova"
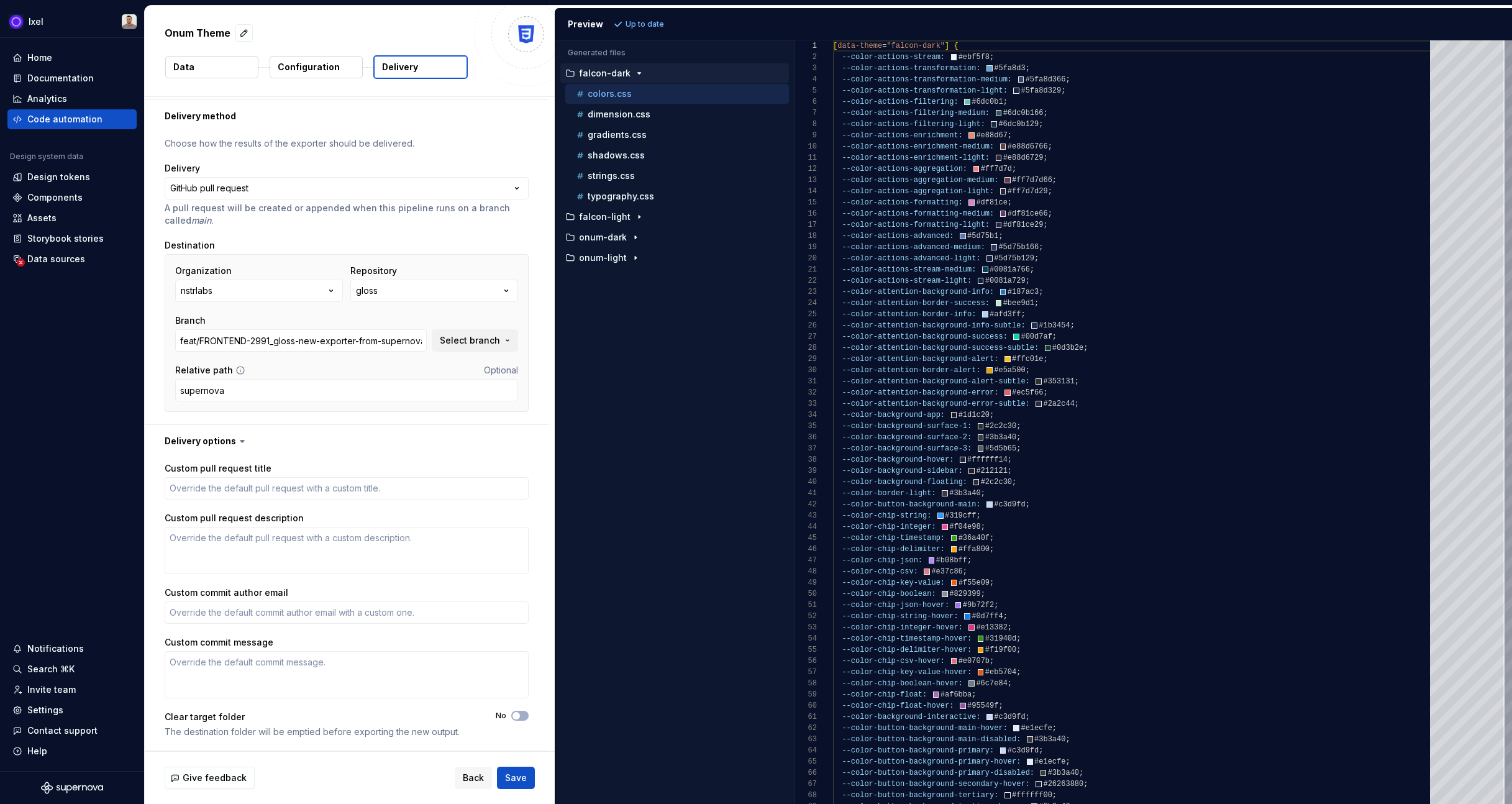
click at [313, 760] on div "Give feedback Back Save" at bounding box center [350, 778] width 410 height 52
click at [173, 718] on div "Clear target folder" at bounding box center [205, 718] width 80 height 12
click at [191, 720] on div "Clear target folder" at bounding box center [205, 718] width 80 height 12
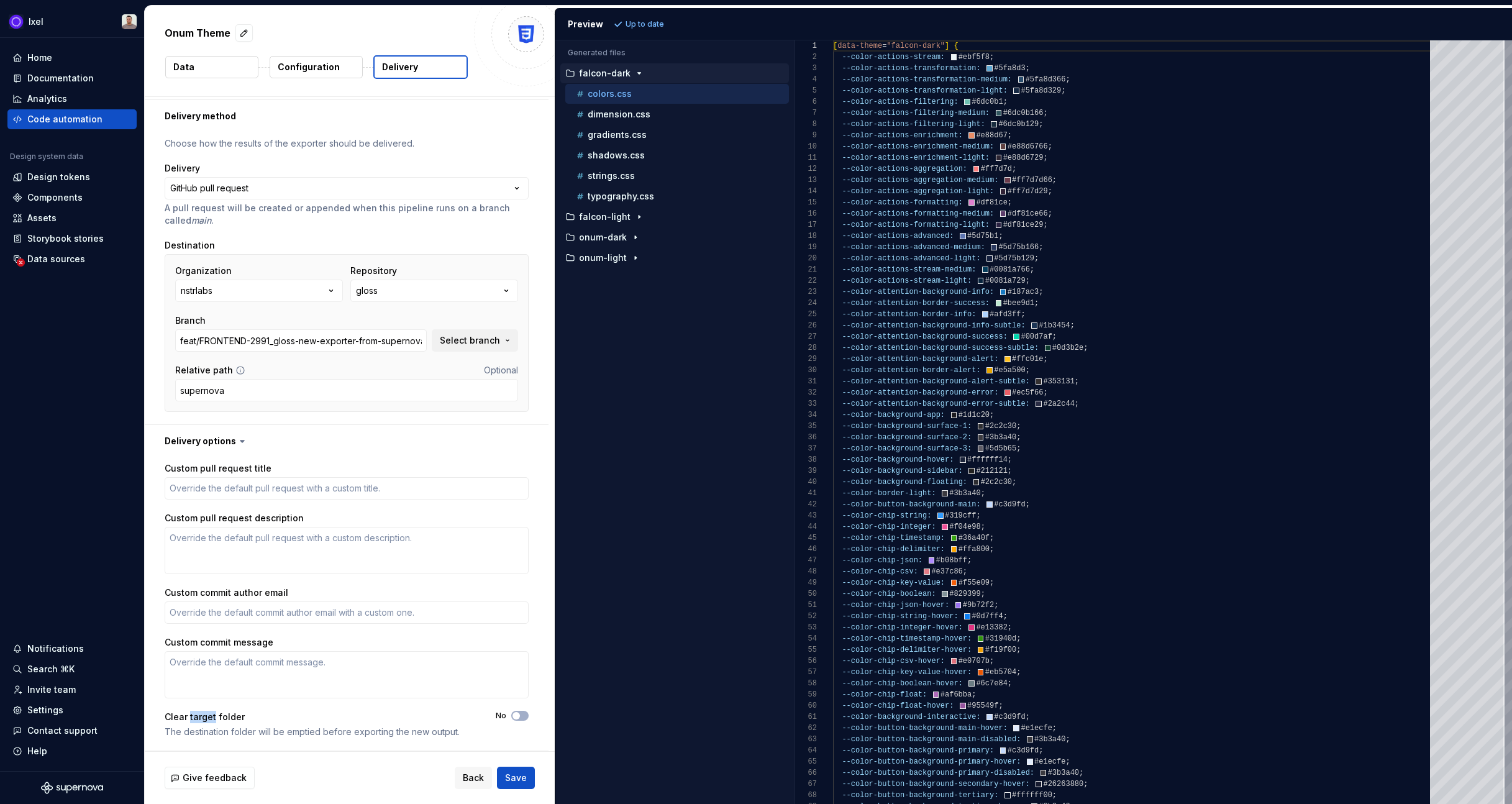
click at [191, 720] on div "Clear target folder" at bounding box center [205, 718] width 80 height 12
click at [213, 724] on div "Clear target folder The destination folder will be emptied before exporting the…" at bounding box center [319, 725] width 308 height 28
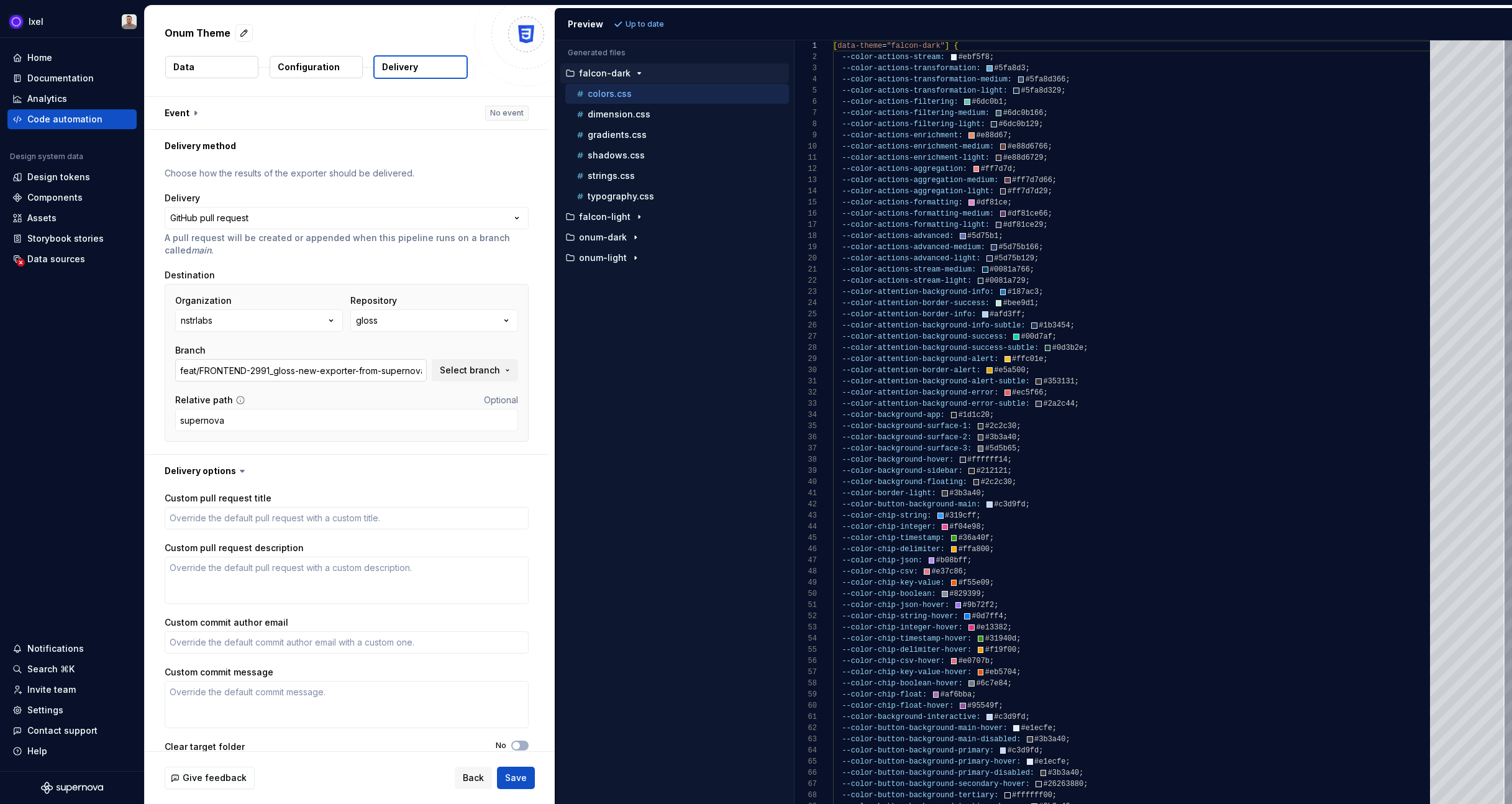
click at [416, 371] on input "feat/FRONTEND-2991_gloss-new-exporter-from-supernova" at bounding box center [301, 371] width 251 height 22
type textarea "*"
